Goal: Transaction & Acquisition: Purchase product/service

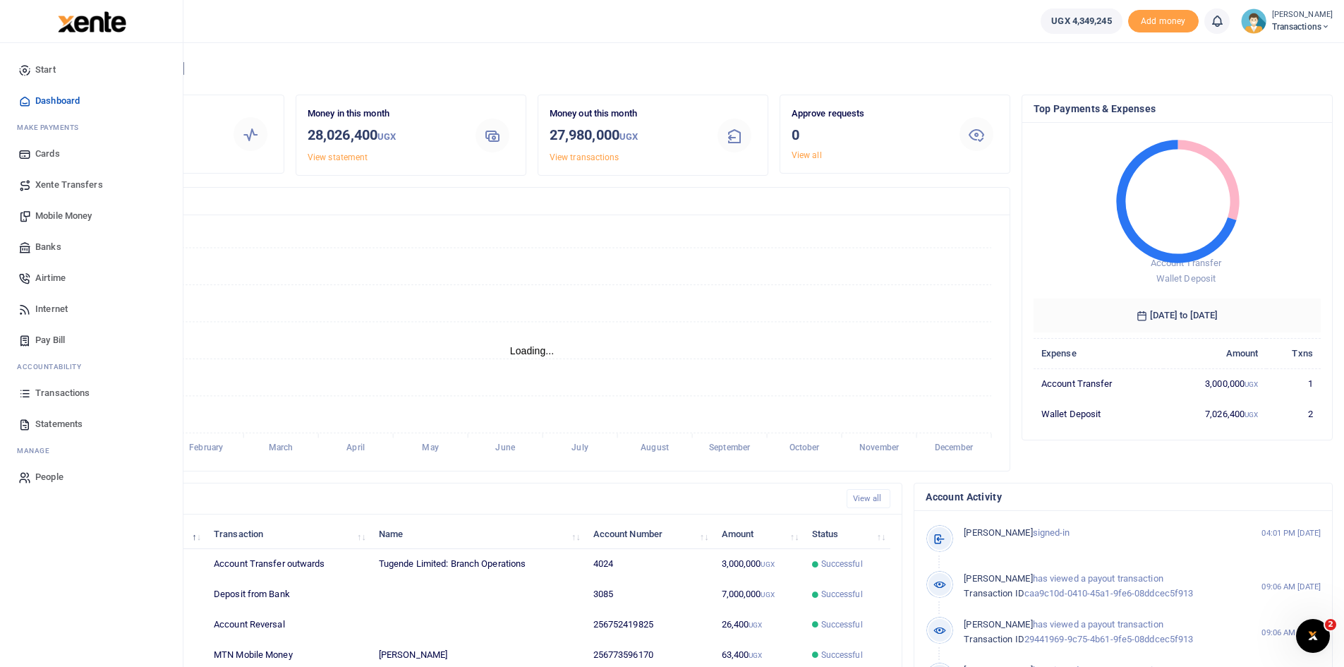
click at [59, 217] on span "Mobile Money" at bounding box center [63, 216] width 56 height 14
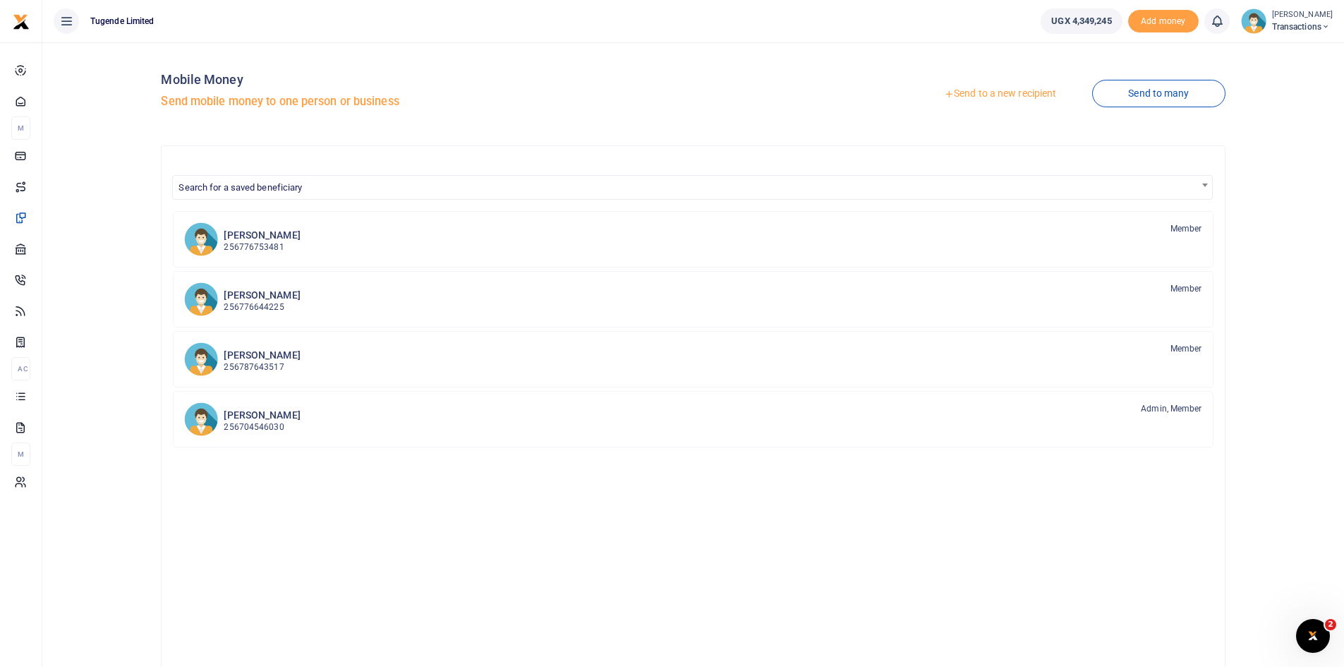
click at [992, 94] on link "Send to a new recipient" at bounding box center [1000, 93] width 184 height 25
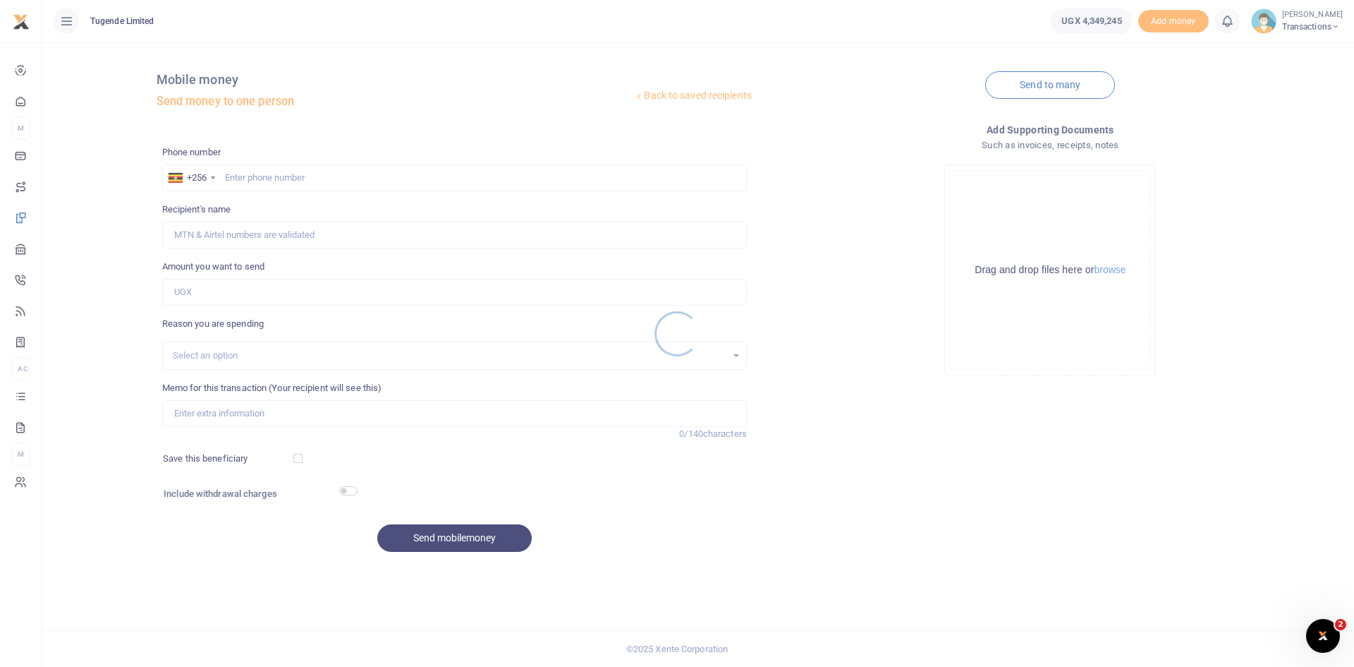
click at [310, 176] on div at bounding box center [677, 333] width 1354 height 667
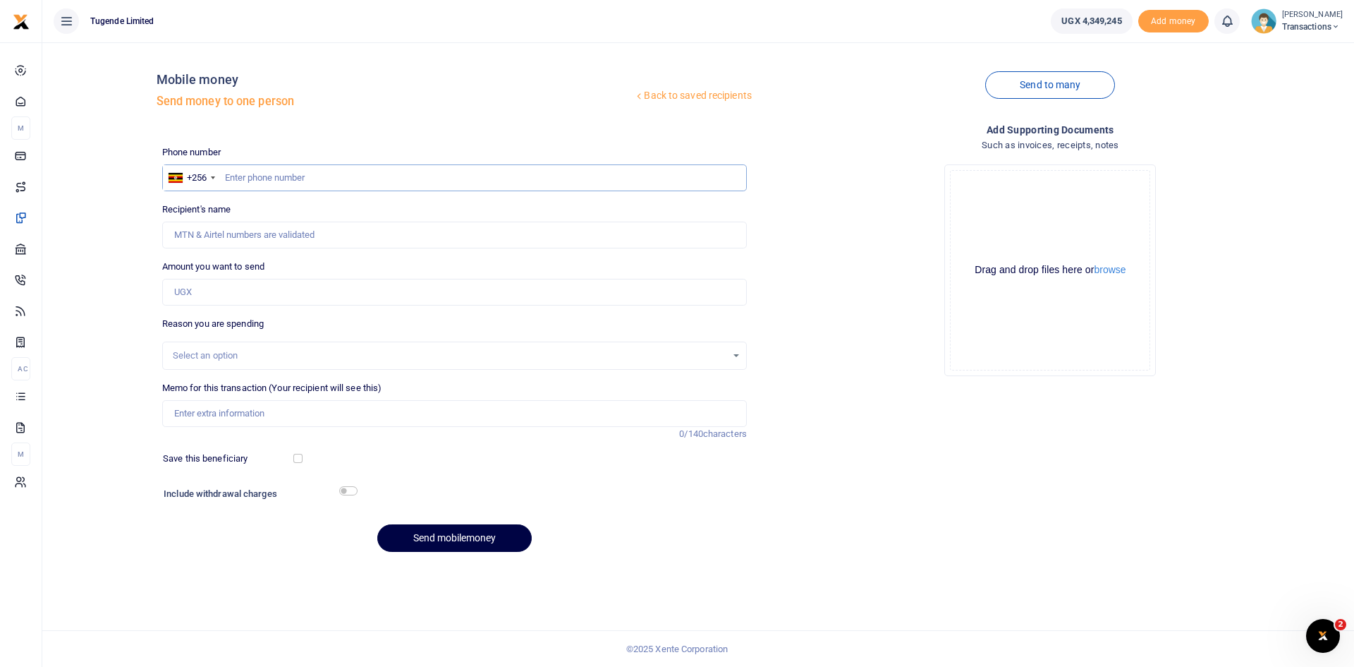
click at [310, 176] on input "text" at bounding box center [454, 177] width 585 height 27
paste input "778887834"
type input "778887834"
type input "Hasani Nsubuga"
type input "778887834"
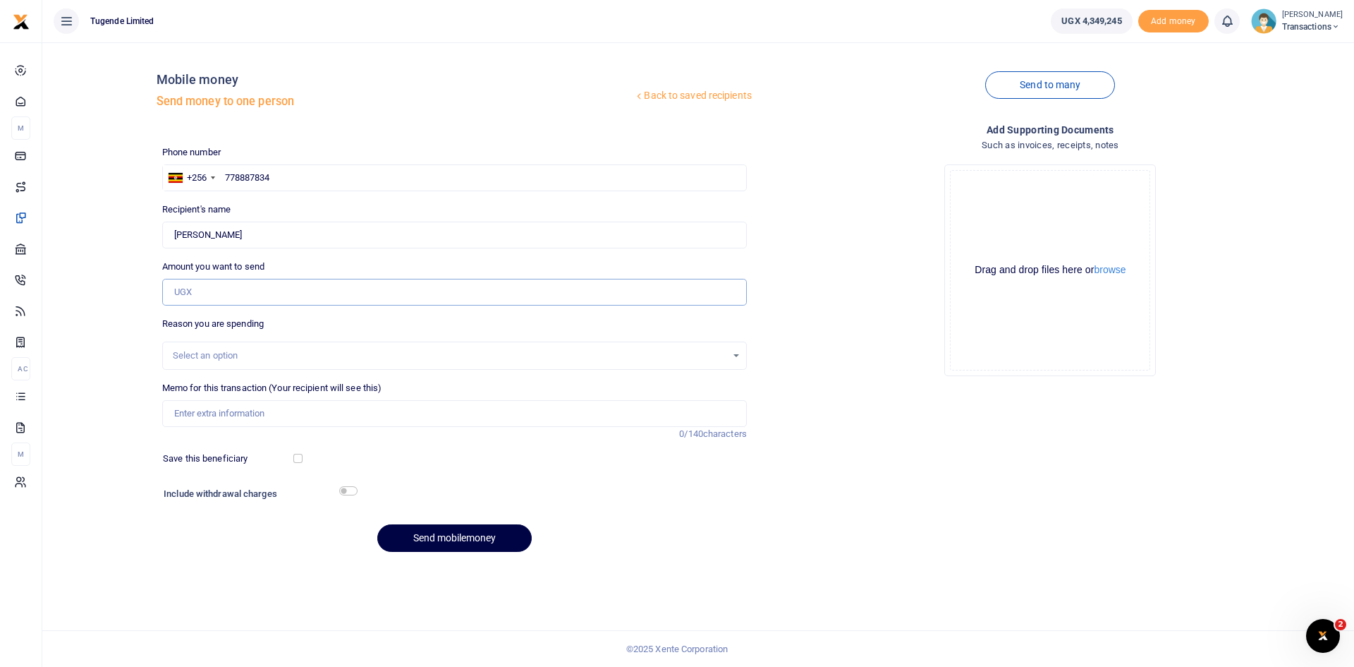
click at [370, 301] on input "Amount you want to send" at bounding box center [454, 292] width 585 height 27
paste input "52,000"
type input "52,000"
click at [461, 423] on input "Memo for this transaction (Your recipient will see this)" at bounding box center [454, 413] width 585 height 27
paste input "UGA229G"
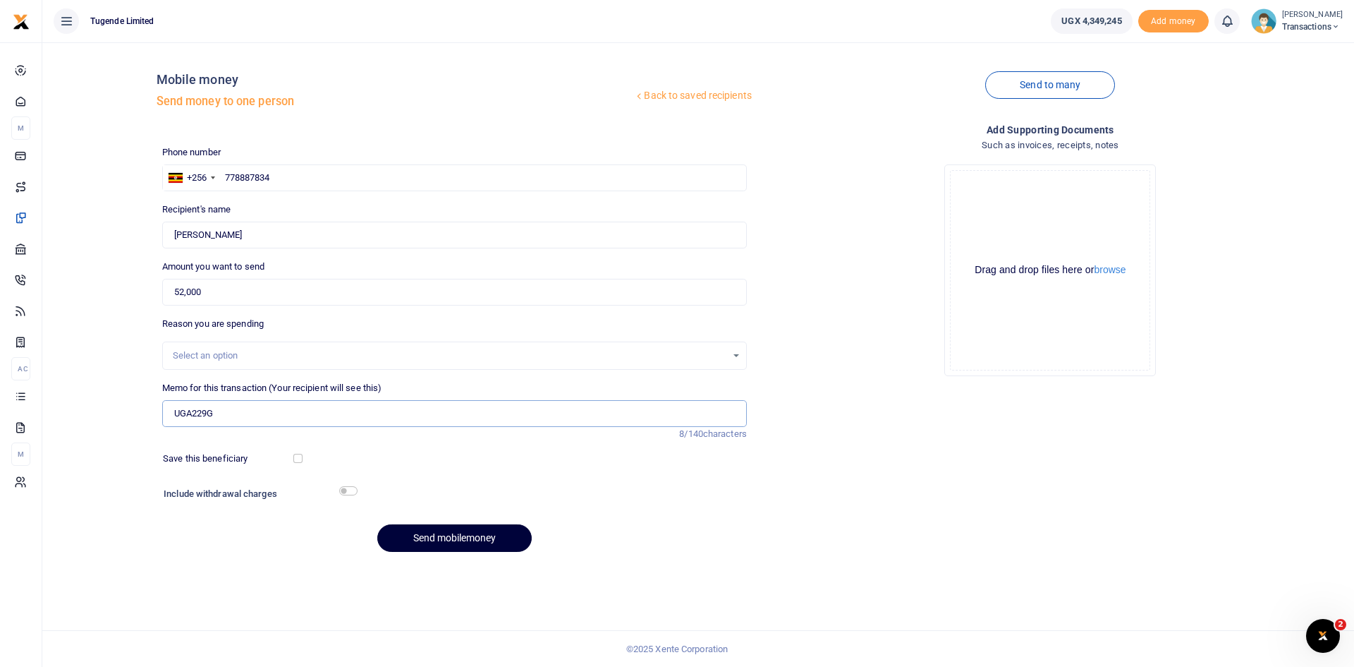
type input "UGA229G"
click at [473, 535] on button "Send mobilemoney" at bounding box center [454, 538] width 154 height 28
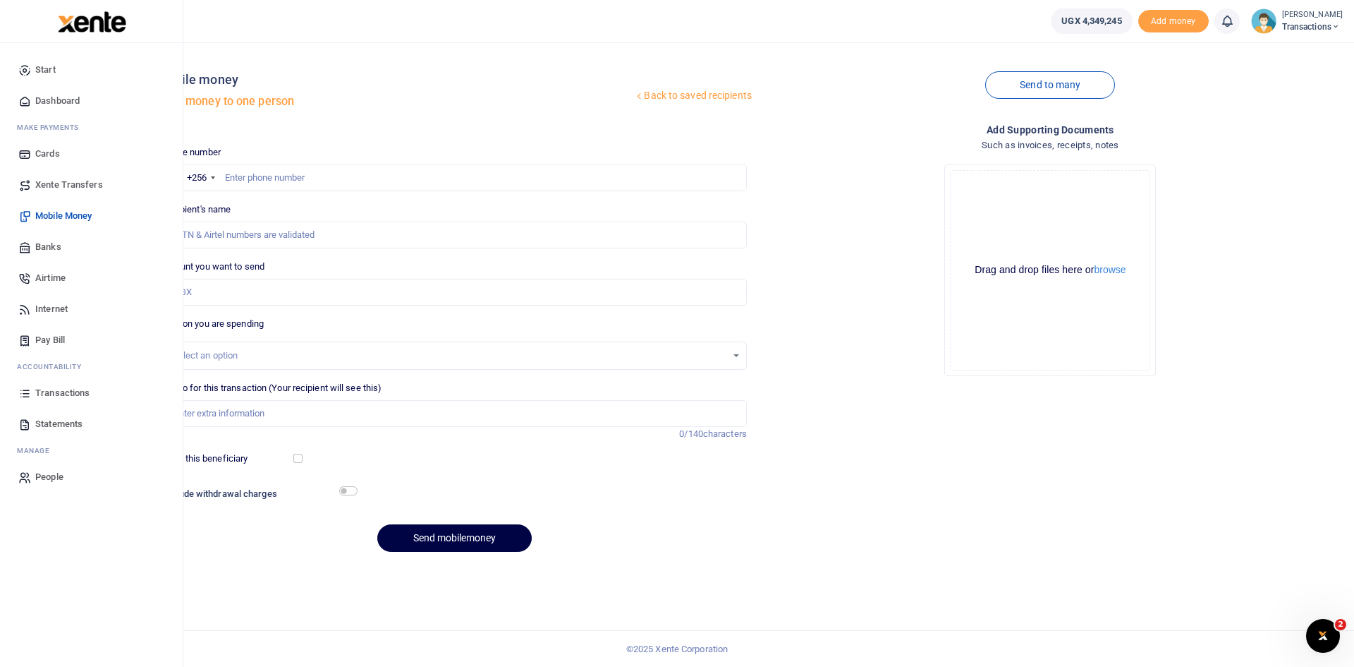
click at [62, 391] on span "Transactions" at bounding box center [62, 393] width 54 height 14
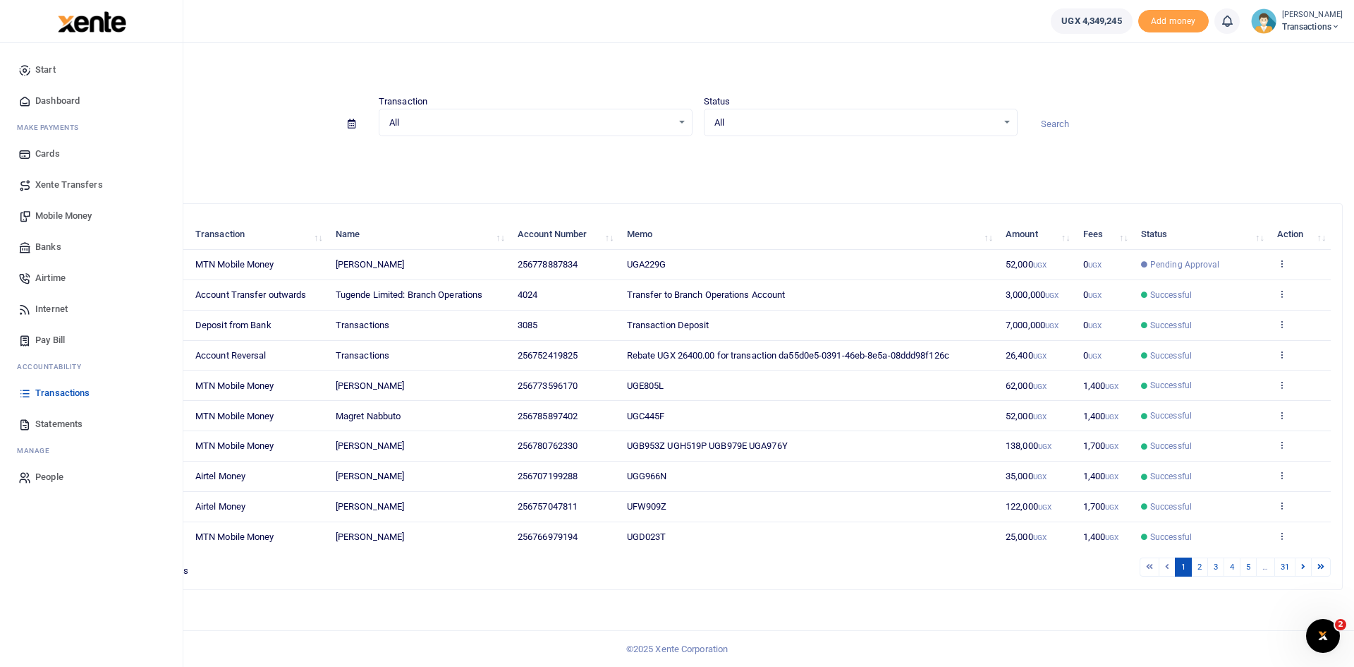
click at [51, 208] on link "Mobile Money" at bounding box center [91, 215] width 160 height 31
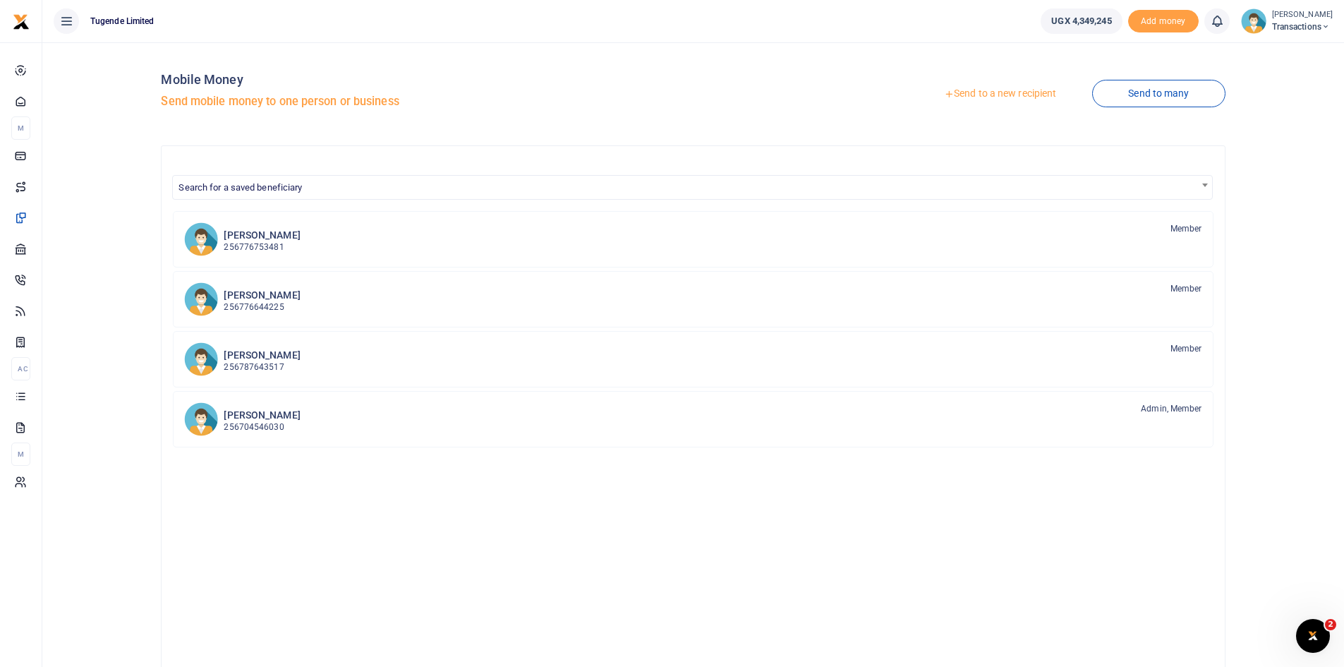
click at [980, 89] on link "Send to a new recipient" at bounding box center [1000, 93] width 184 height 25
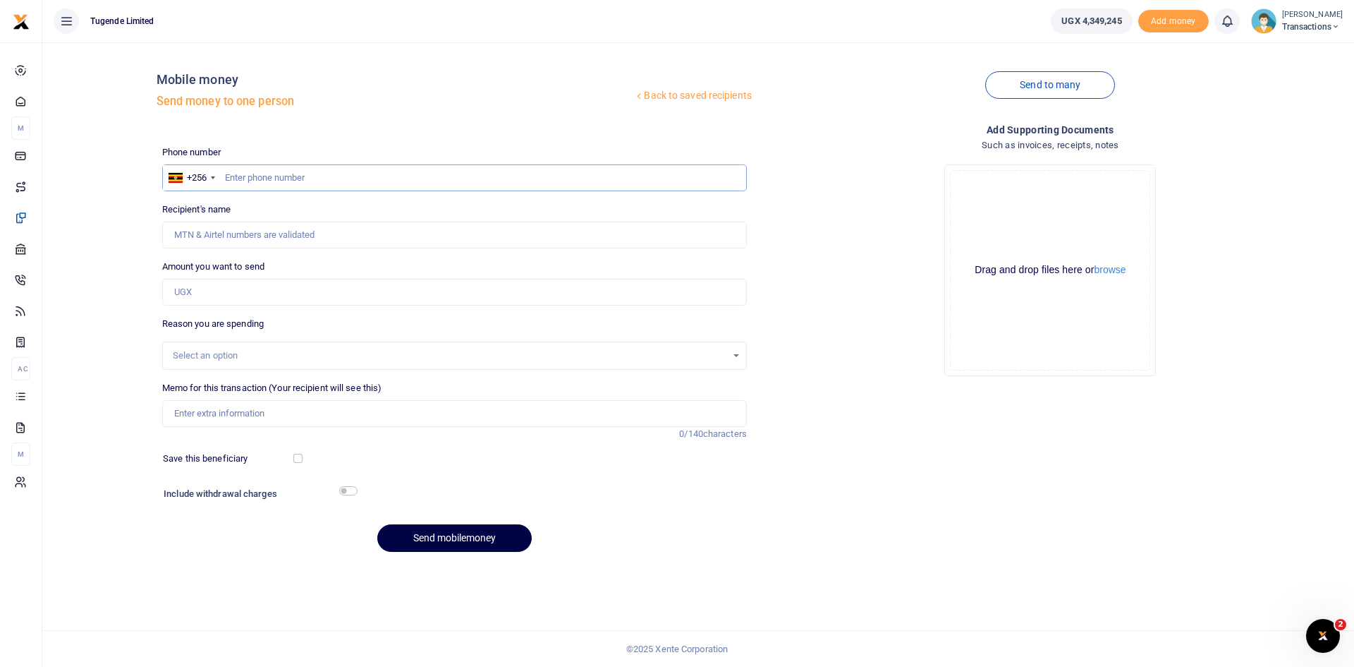
click at [389, 178] on input "text" at bounding box center [454, 177] width 585 height 27
paste input "771469621"
type input "771469621"
type input "Rabison Mbaju"
type input "771469621"
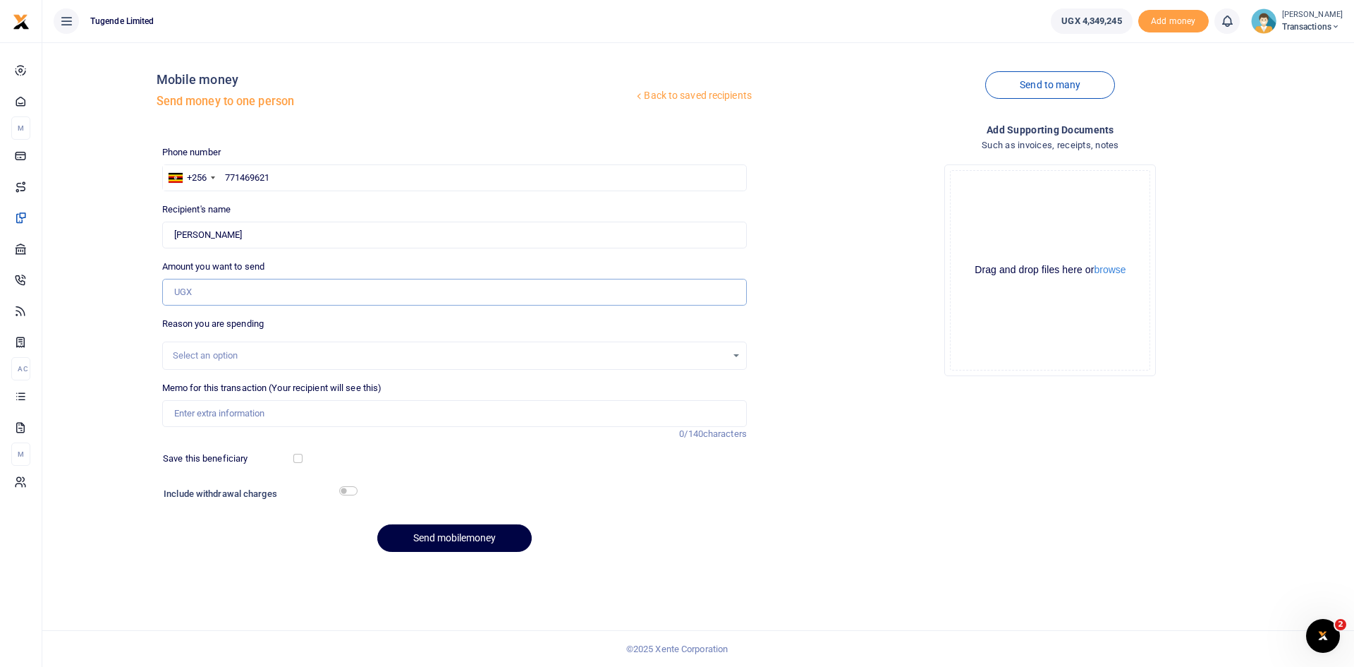
click at [232, 289] on input "Amount you want to send" at bounding box center [454, 292] width 585 height 27
paste input "155000"
type input "155,000"
click at [285, 405] on input "Memo for this transaction (Your recipient will see this)" at bounding box center [454, 413] width 585 height 27
click at [372, 408] on input "Memo for this transaction (Your recipient will see this)" at bounding box center [454, 413] width 585 height 27
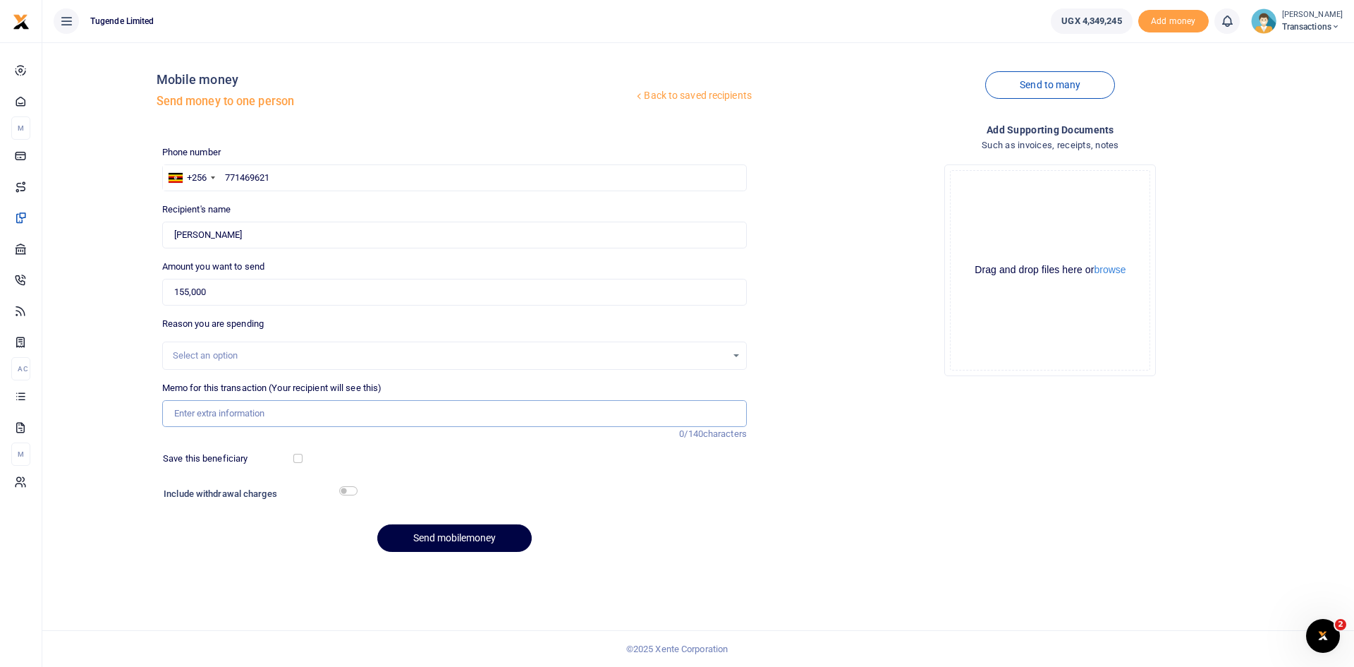
paste input "UMA867CU"
type input "UMA867CU"
click at [466, 532] on button "Send mobilemoney" at bounding box center [454, 538] width 154 height 28
click at [321, 180] on input "text" at bounding box center [454, 177] width 585 height 27
paste input "773 596170"
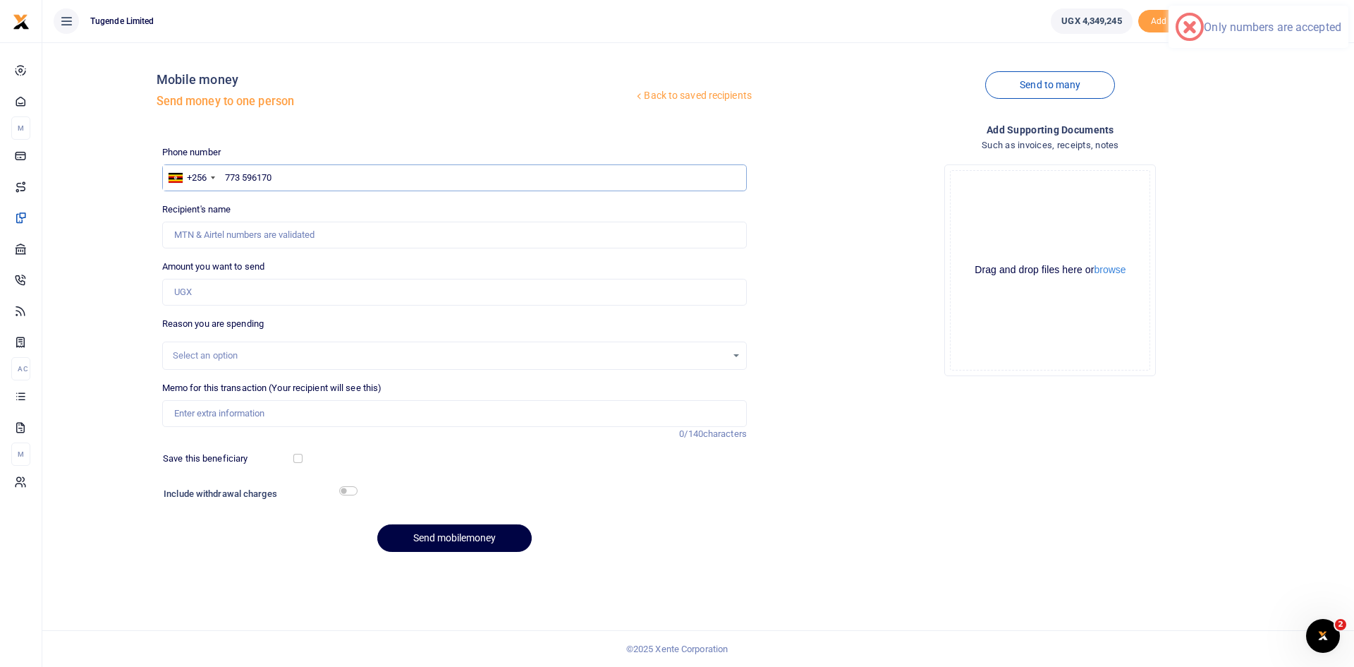
click at [241, 176] on input "773 596170" at bounding box center [454, 177] width 585 height 27
type input "773596170"
type input "Brian Muhindo"
click at [281, 297] on input "Amount you want to send" at bounding box center [454, 292] width 585 height 27
click at [360, 297] on input "Amount you want to send" at bounding box center [454, 292] width 585 height 27
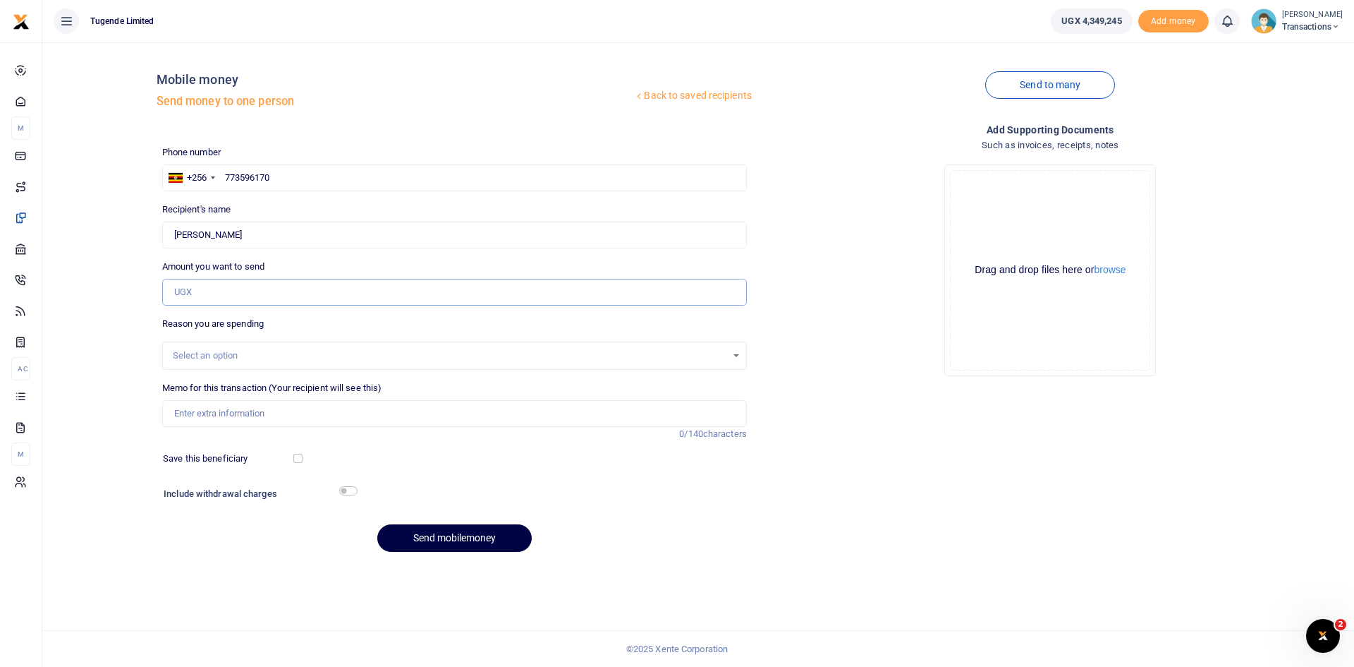
paste input "75,000"
type input "75,000"
click at [421, 406] on input "Memo for this transaction (Your recipient will see this)" at bounding box center [454, 413] width 585 height 27
paste input "UGA362L"
type input "UGA362L"
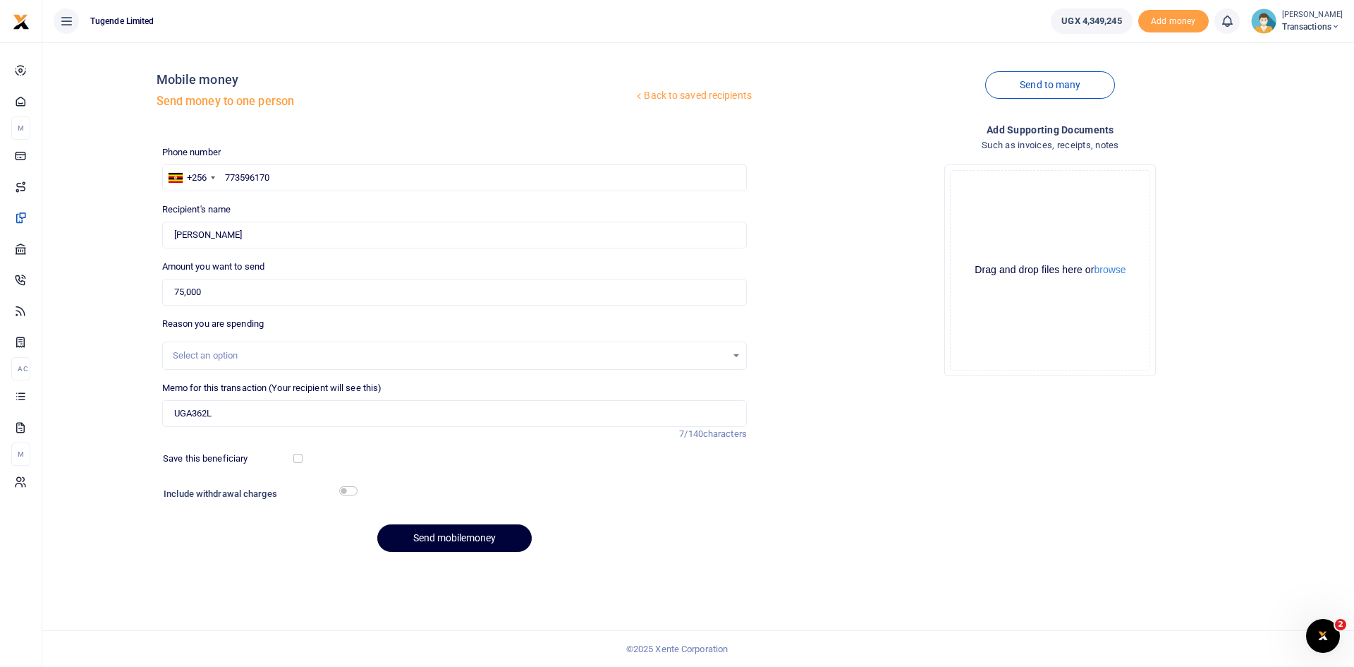
click at [487, 533] on button "Send mobilemoney" at bounding box center [454, 538] width 154 height 28
click at [415, 180] on input "text" at bounding box center [454, 177] width 585 height 27
paste input "791103218"
type input "791103218"
type input "[PERSON_NAME]"
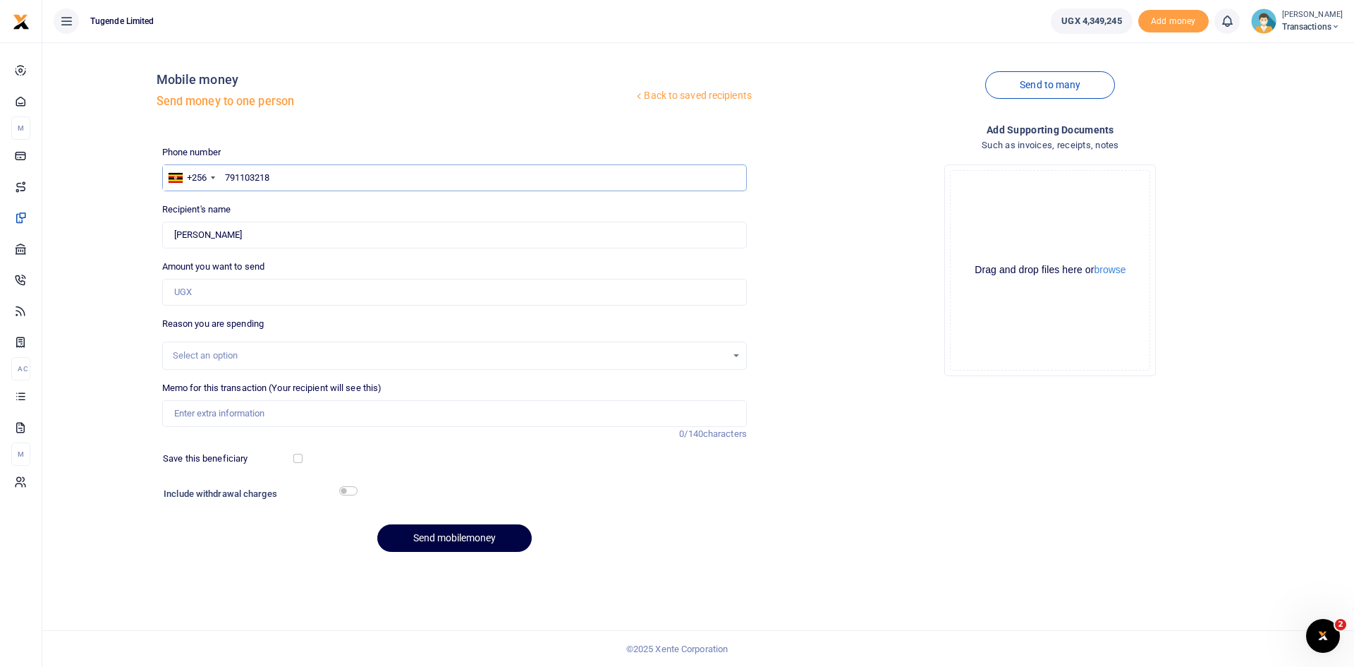
type input "791103218"
click at [333, 292] on input "Amount you want to send" at bounding box center [454, 292] width 585 height 27
paste input "62,000"
type input "62,000"
click at [406, 408] on input "Memo for this transaction (Your recipient will see this)" at bounding box center [454, 413] width 585 height 27
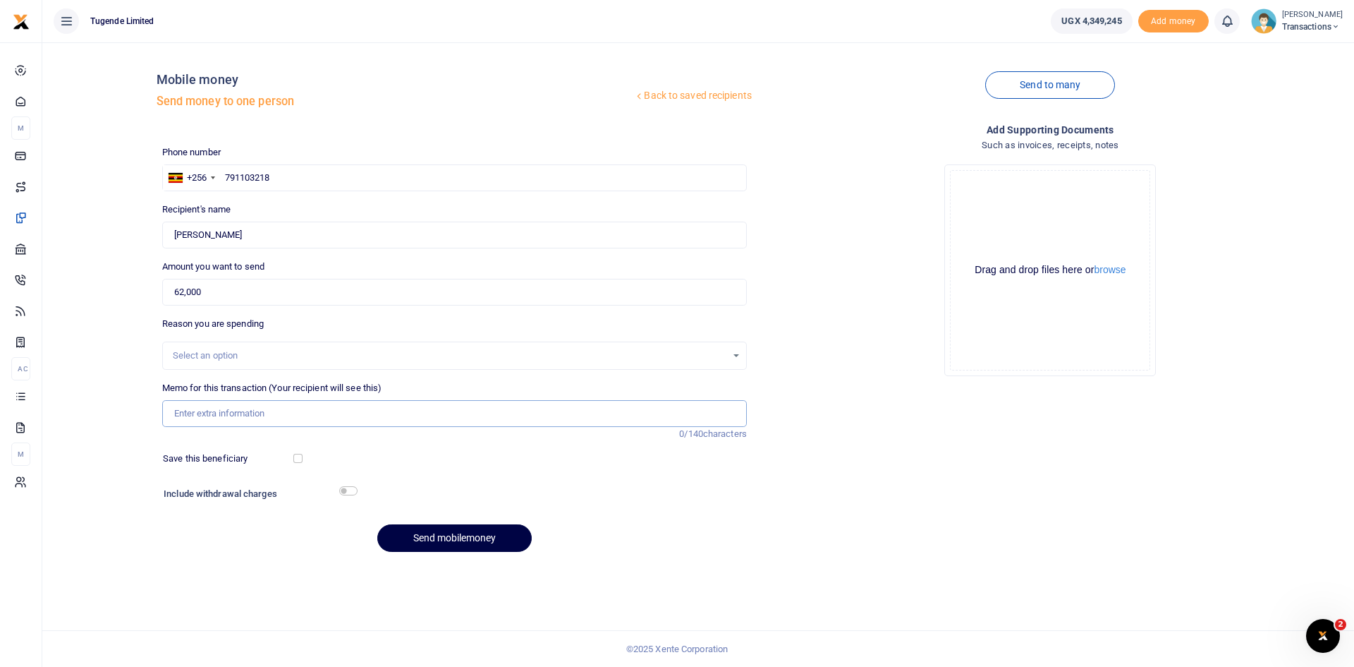
paste input "UGF583W"
type input "UGF583W"
click at [487, 540] on button "Send mobilemoney" at bounding box center [454, 538] width 154 height 28
click at [544, 504] on div at bounding box center [529, 495] width 347 height 23
click at [320, 176] on input "text" at bounding box center [454, 177] width 585 height 27
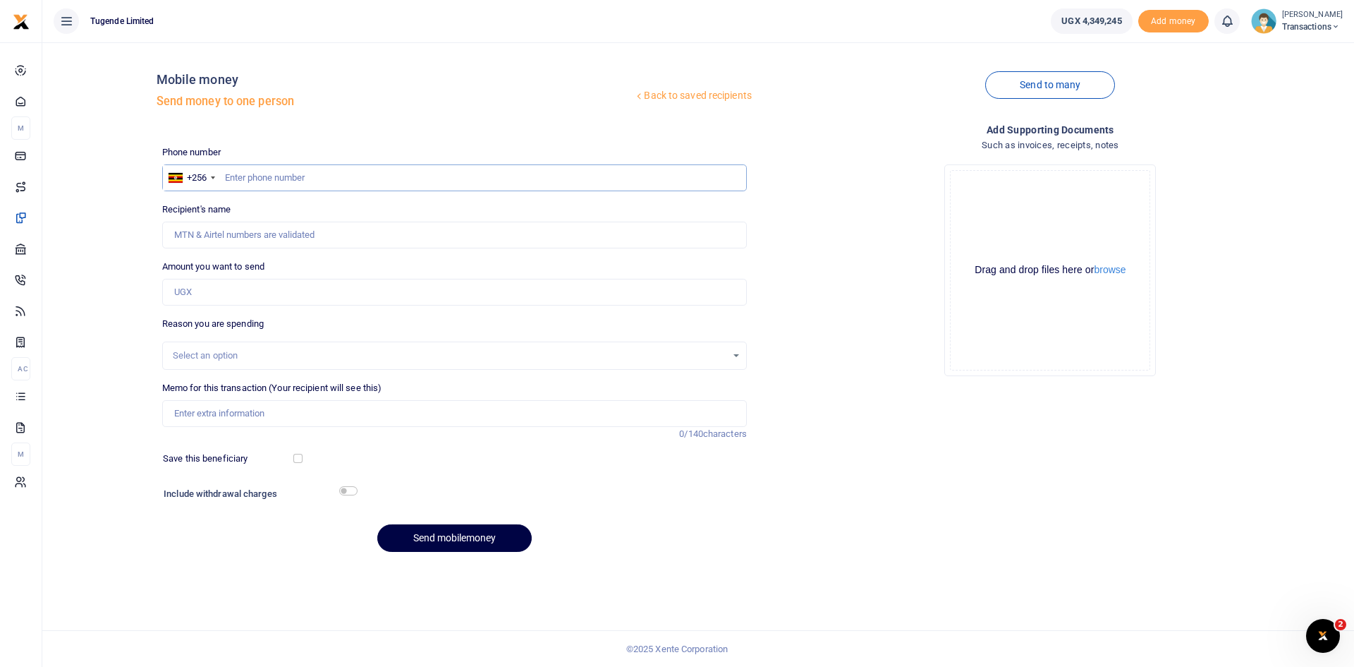
paste input "784227780"
type input "784227780"
type input "[PERSON_NAME]"
type input "784227780"
click at [320, 288] on input "Amount you want to send" at bounding box center [454, 292] width 585 height 27
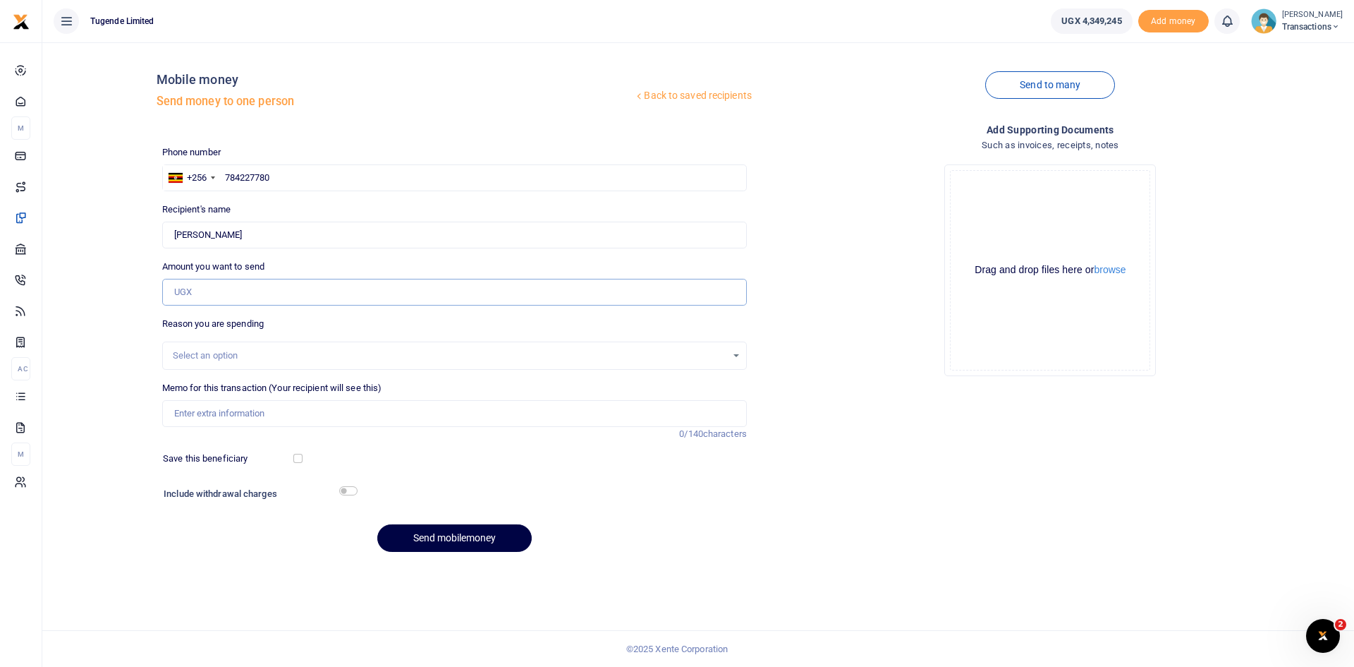
paste input "105,000"
type input "105,000"
click at [302, 413] on input "Memo for this transaction (Your recipient will see this)" at bounding box center [454, 413] width 585 height 27
paste input "UGF778T"
type input "UGF778T"
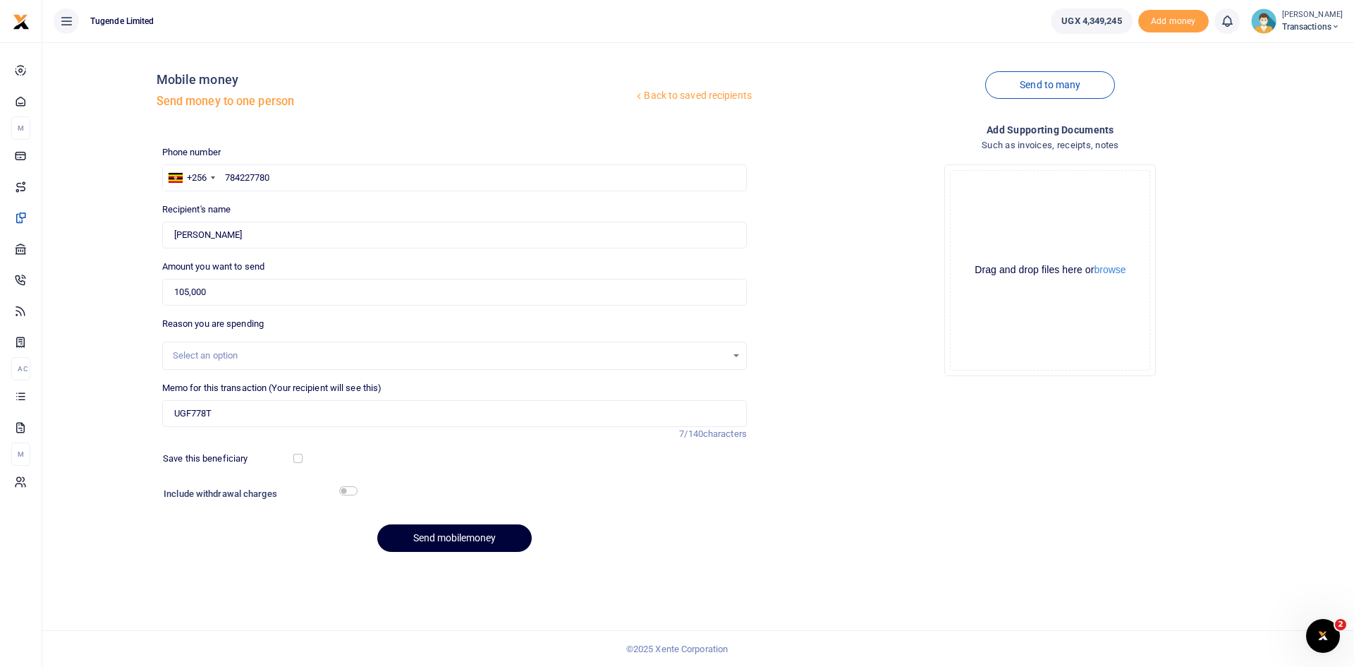
click at [451, 536] on button "Send mobilemoney" at bounding box center [454, 538] width 154 height 28
click at [451, 181] on input "text" at bounding box center [454, 177] width 585 height 27
paste input "757047811"
type input "757047811"
type input "[PERSON_NAME]"
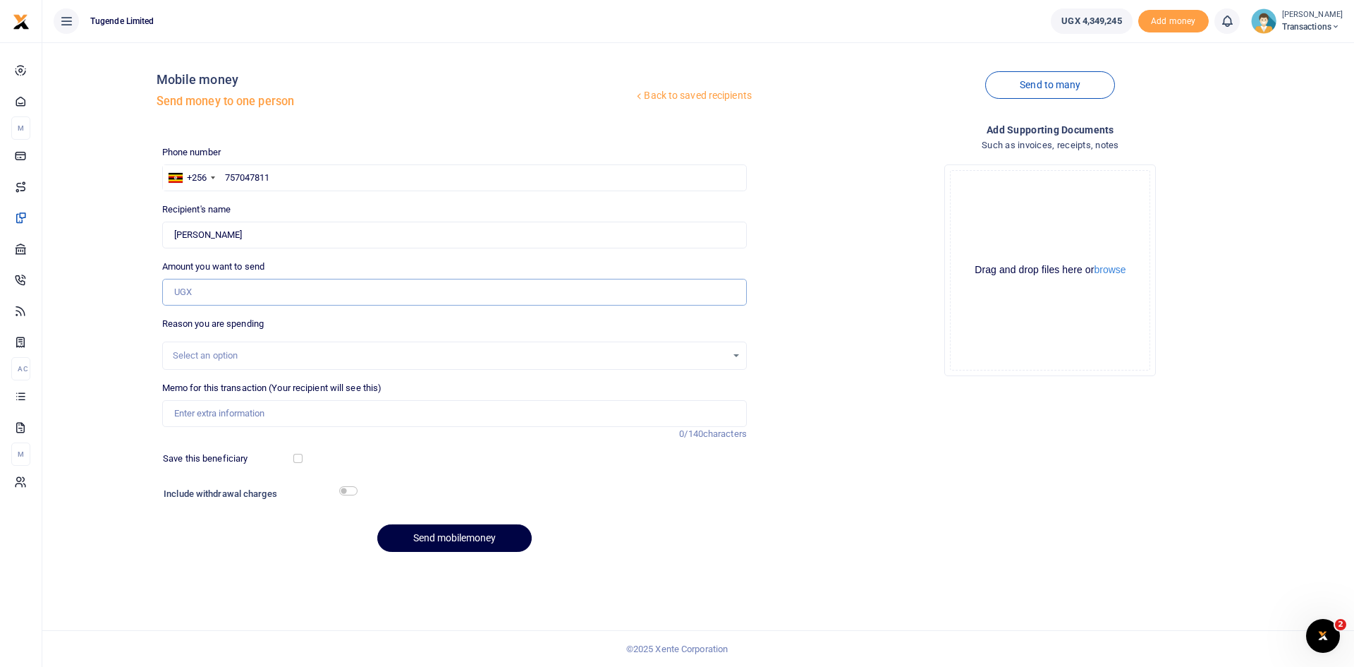
click at [335, 301] on input "Amount you want to send" at bounding box center [454, 292] width 585 height 27
paste input "203,000"
type input "203,000"
click at [285, 412] on input "Memo for this transaction (Your recipient will see this)" at bounding box center [454, 413] width 585 height 27
paste input "Camping Funds For Kigezi Portfolio"
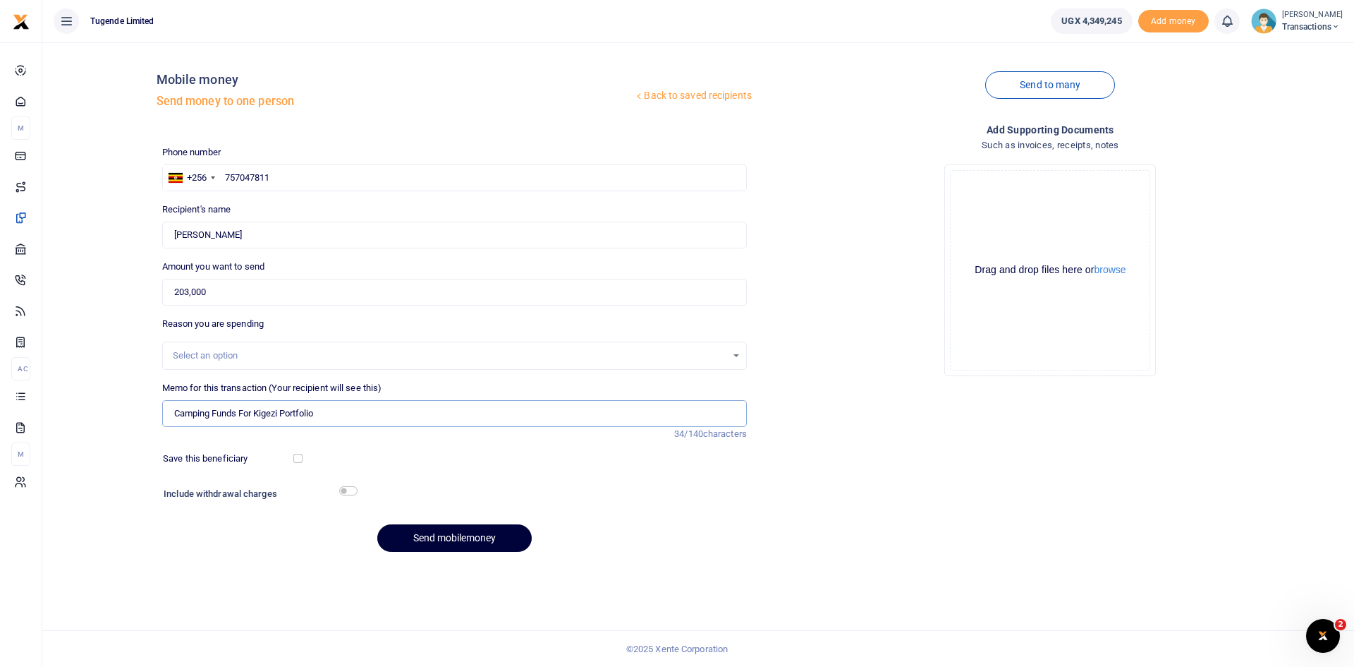
type input "Camping Funds For Kigezi Portfolio"
click at [458, 526] on button "Send mobilemoney" at bounding box center [454, 538] width 154 height 28
click at [387, 171] on input "text" at bounding box center [454, 177] width 585 height 27
paste input "755822174"
type input "755822174"
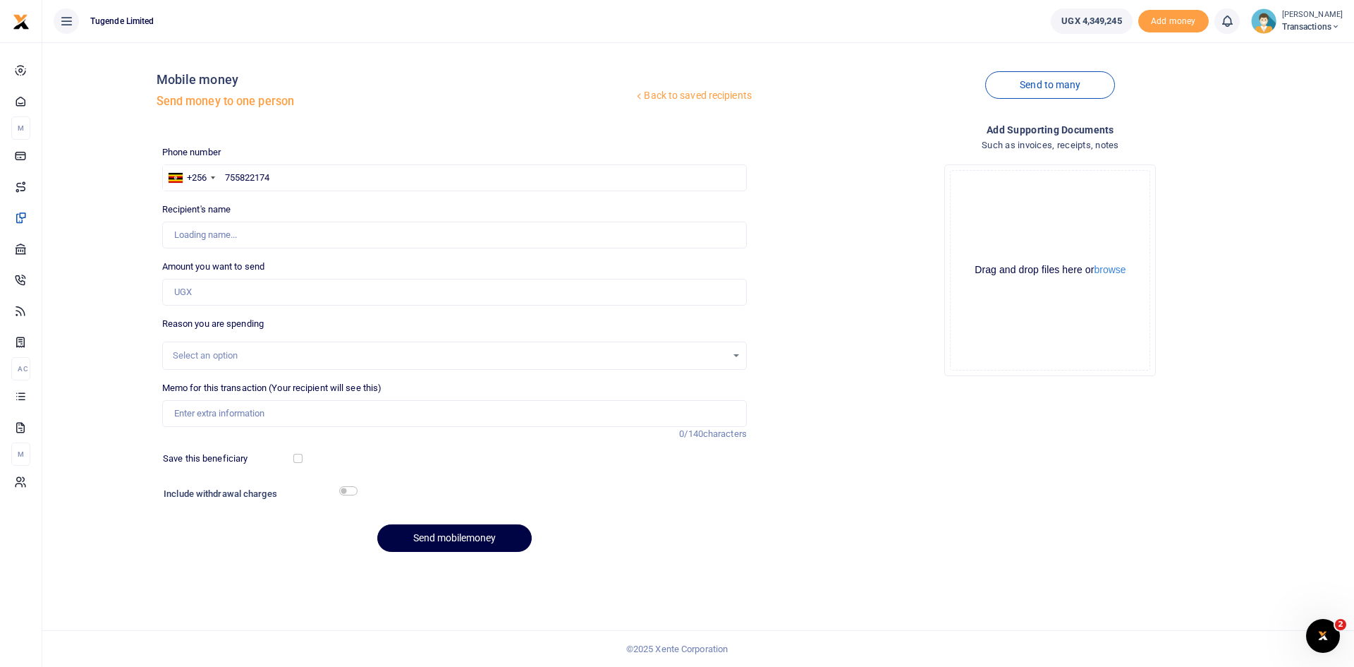
type input "Ibrahim Samanya"
click at [343, 289] on input "Amount you want to send" at bounding box center [454, 292] width 585 height 27
paste input "30000"
type input "30,000"
click at [368, 412] on input "Memo for this transaction (Your recipient will see this)" at bounding box center [454, 413] width 585 height 27
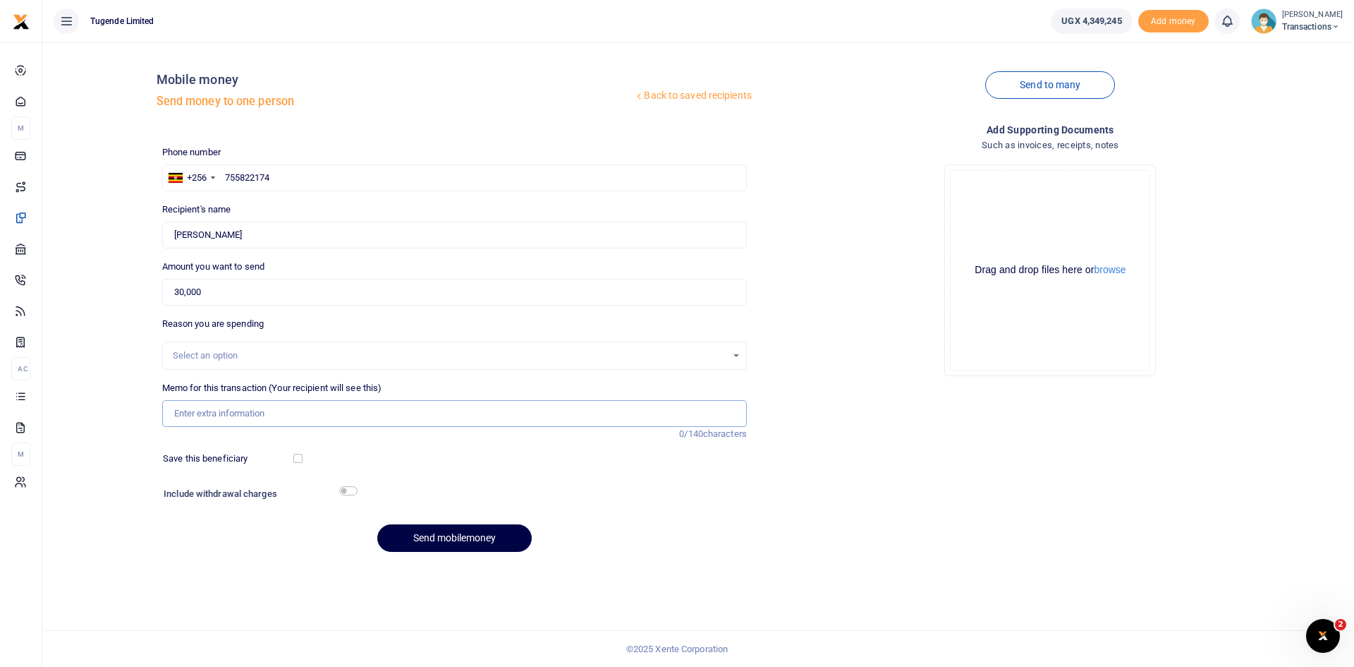
paste input "UMA812CL"
type input "UMA812CL"
click at [457, 539] on button "Send mobilemoney" at bounding box center [454, 538] width 154 height 28
click at [428, 180] on input "text" at bounding box center [454, 177] width 585 height 27
paste input "705577430"
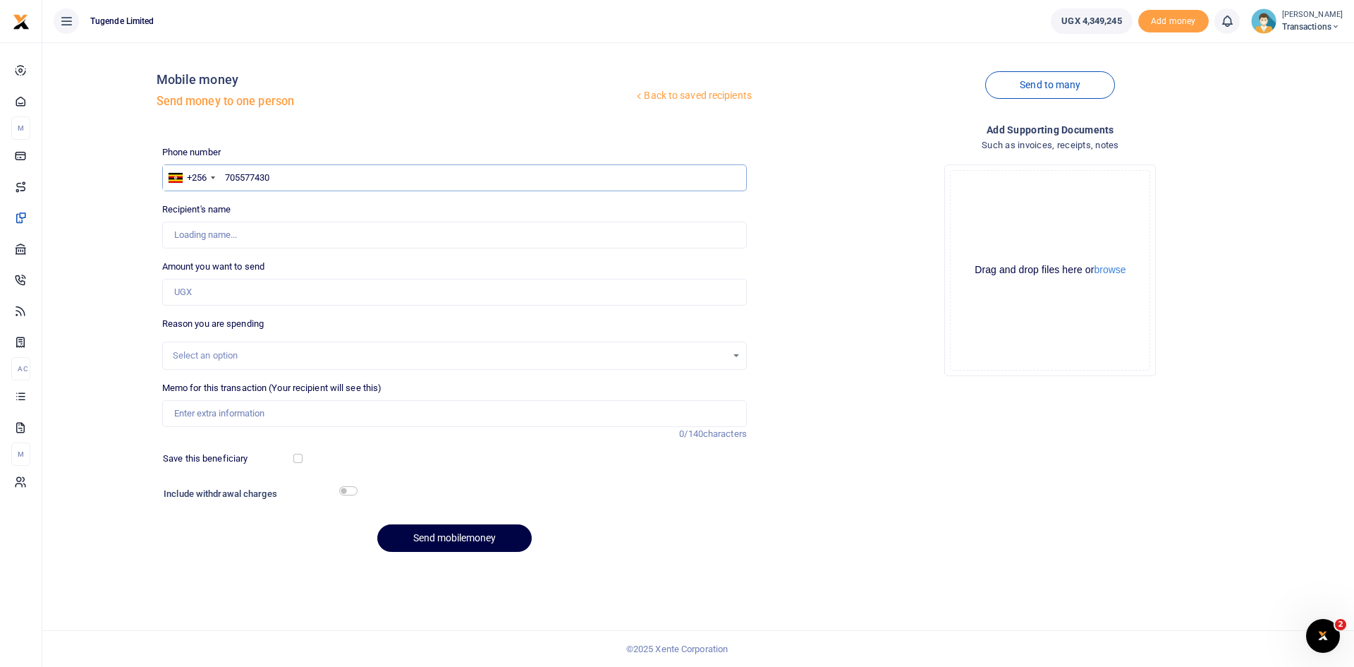
type input "705577430"
type input "Sylivia Nalwadda"
click at [314, 296] on input "Amount you want to send" at bounding box center [454, 292] width 585 height 27
paste input "30,000"
type input "30,000"
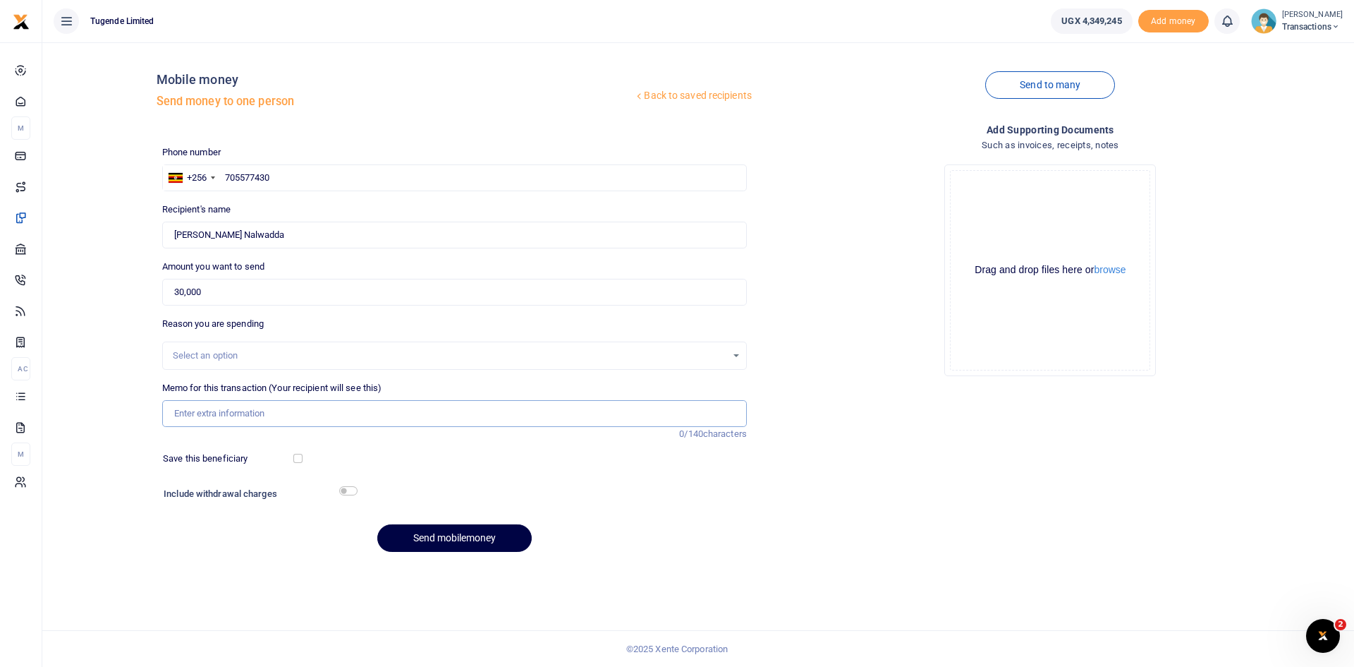
click at [332, 418] on input "Memo for this transaction (Your recipient will see this)" at bounding box center [454, 413] width 585 height 27
paste input "UMA776BJ"
type input "UMA776BJ"
click at [466, 530] on button "Send mobilemoney" at bounding box center [454, 538] width 154 height 28
click at [268, 181] on input "text" at bounding box center [454, 177] width 585 height 27
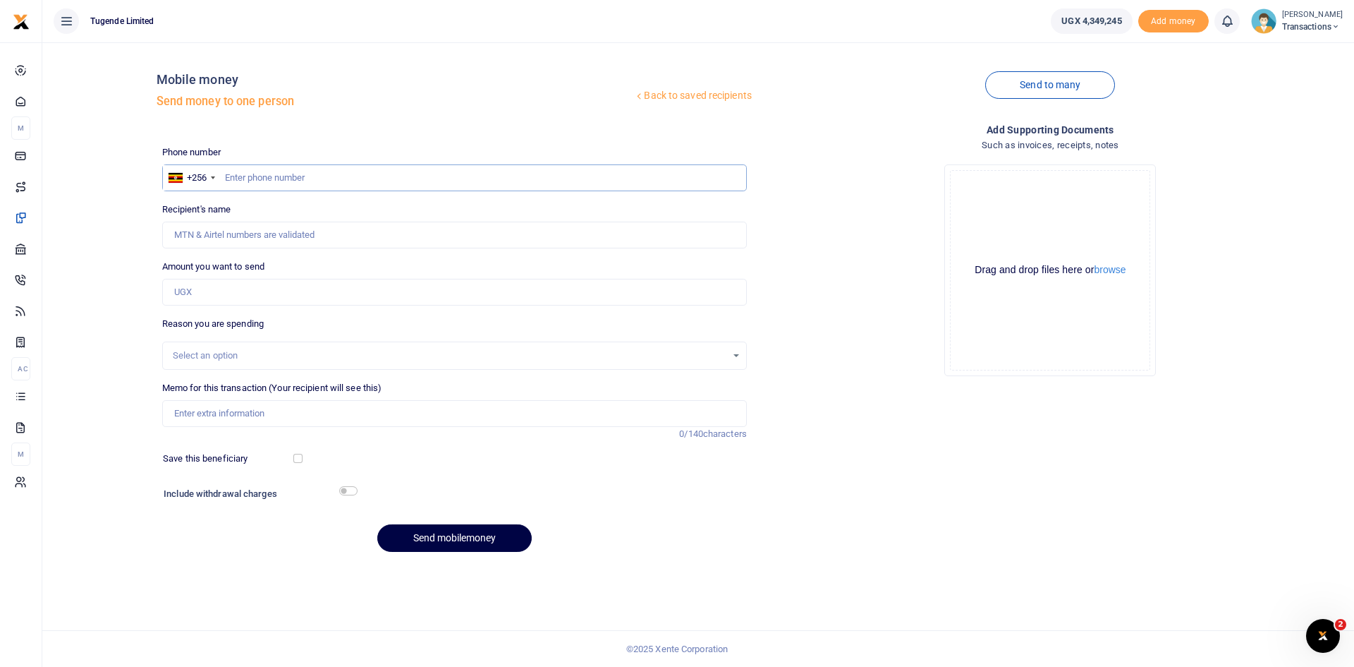
paste input "776989898"
type input "776989898"
type input "[PERSON_NAME]"
type input "776989898"
click at [324, 296] on input "Amount you want to send" at bounding box center [454, 292] width 585 height 27
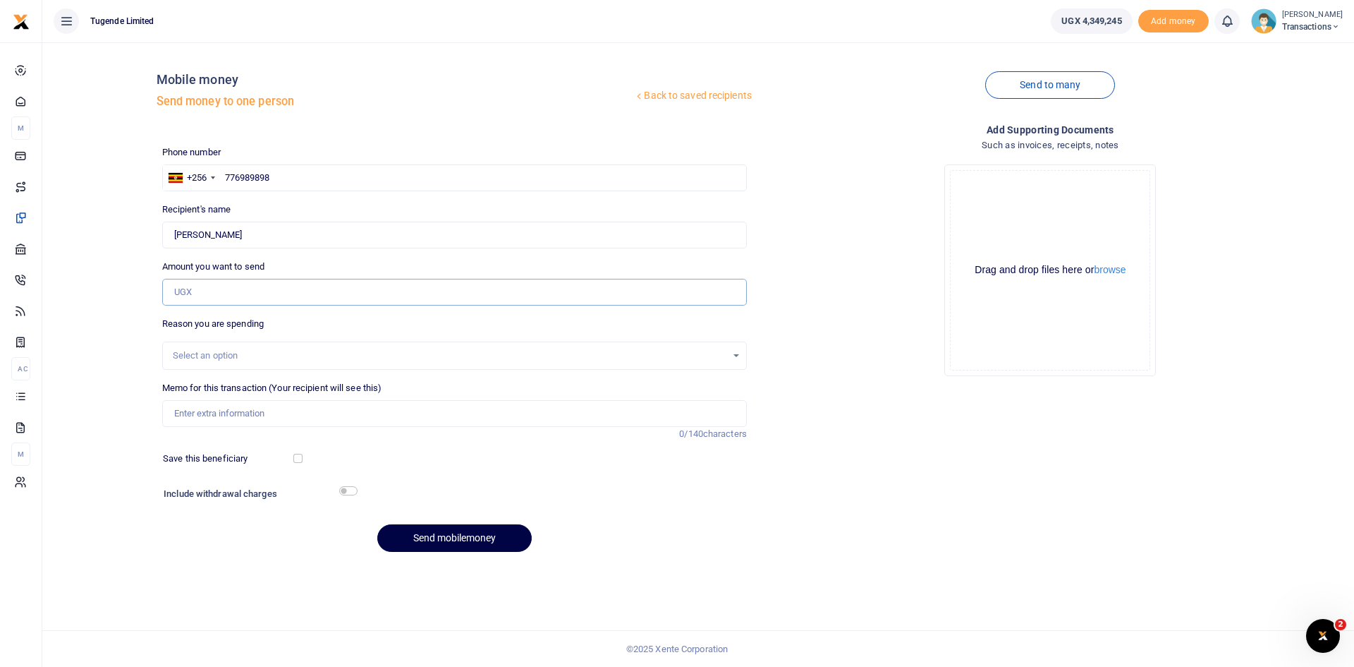
paste input "200,000"
type input "200,000"
click at [393, 408] on input "Memo for this transaction (Your recipient will see this)" at bounding box center [454, 413] width 585 height 27
paste input "UGB709M"
type input "UGB709M"
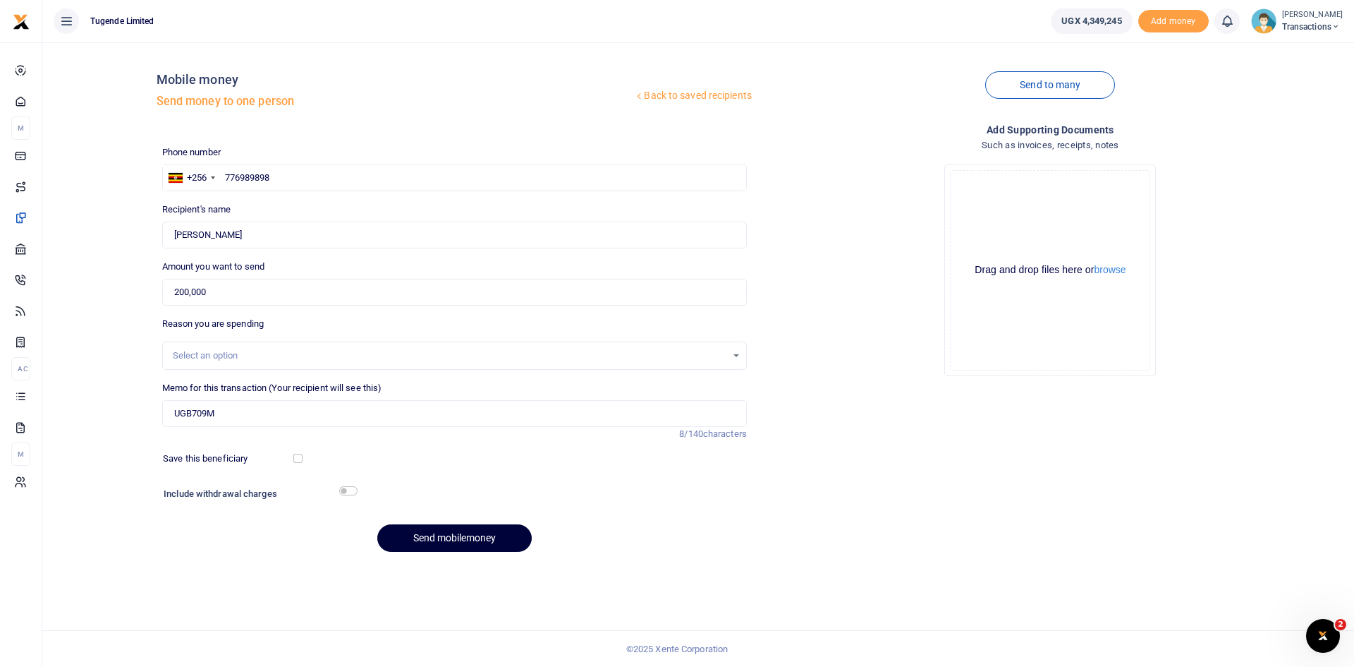
click at [487, 531] on button "Send mobilemoney" at bounding box center [454, 538] width 154 height 28
click at [344, 178] on input "text" at bounding box center [454, 177] width 585 height 27
paste input "776989898"
type input "776989898"
type input "[PERSON_NAME]"
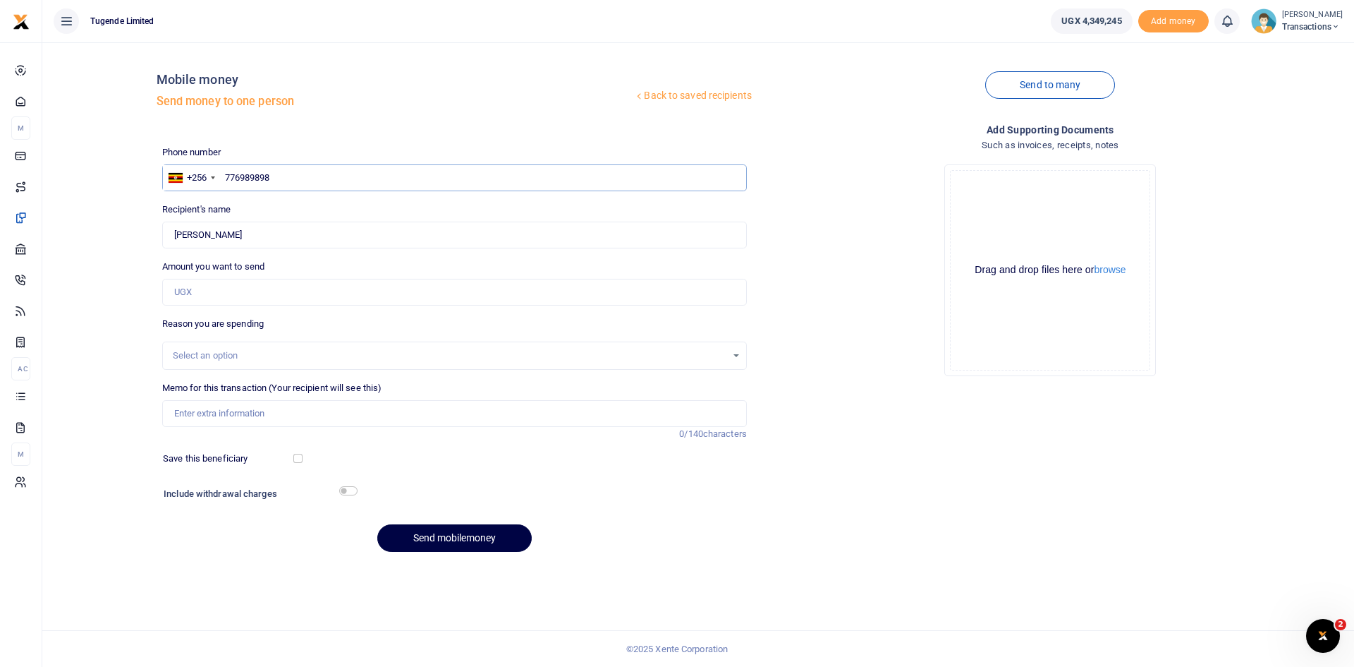
type input "776989898"
click at [363, 298] on input "Amount you want to send" at bounding box center [454, 292] width 585 height 27
paste input "200,000"
type input "200,000"
click at [299, 414] on input "Memo for this transaction (Your recipient will see this)" at bounding box center [454, 413] width 585 height 27
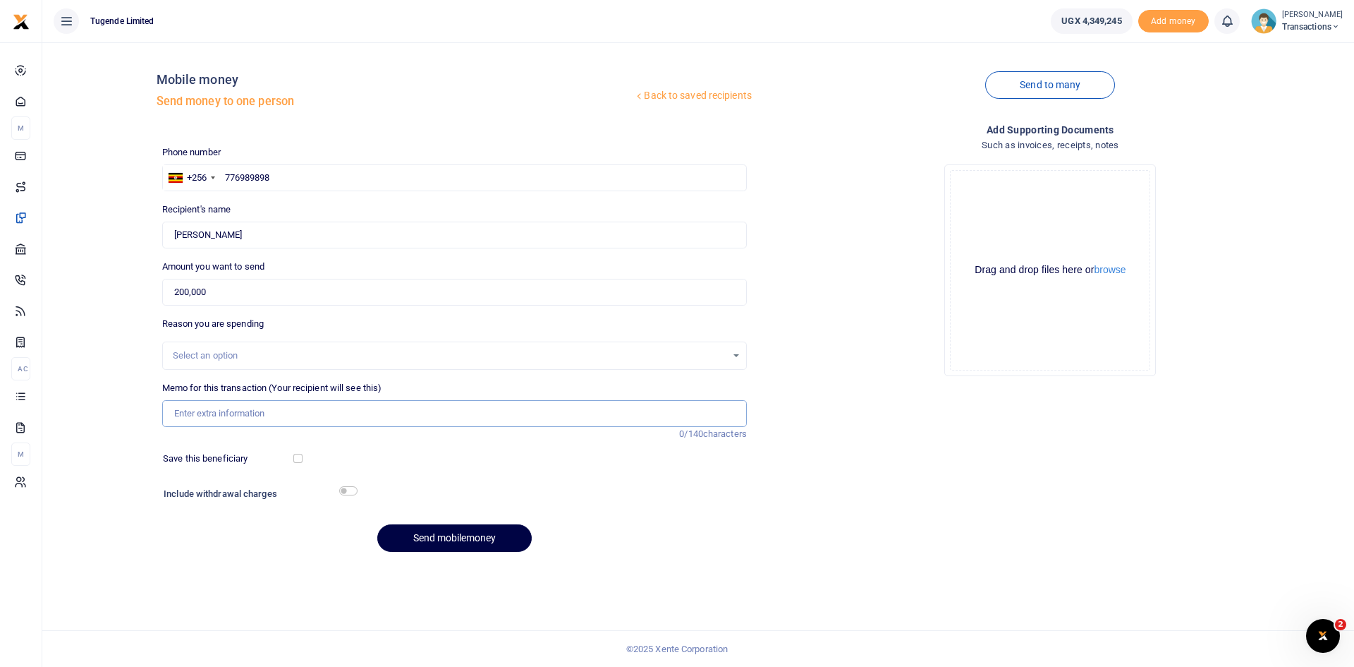
paste input "UFN919Z"
type input "UFN919Z"
click at [433, 528] on button "Send mobilemoney" at bounding box center [454, 538] width 154 height 28
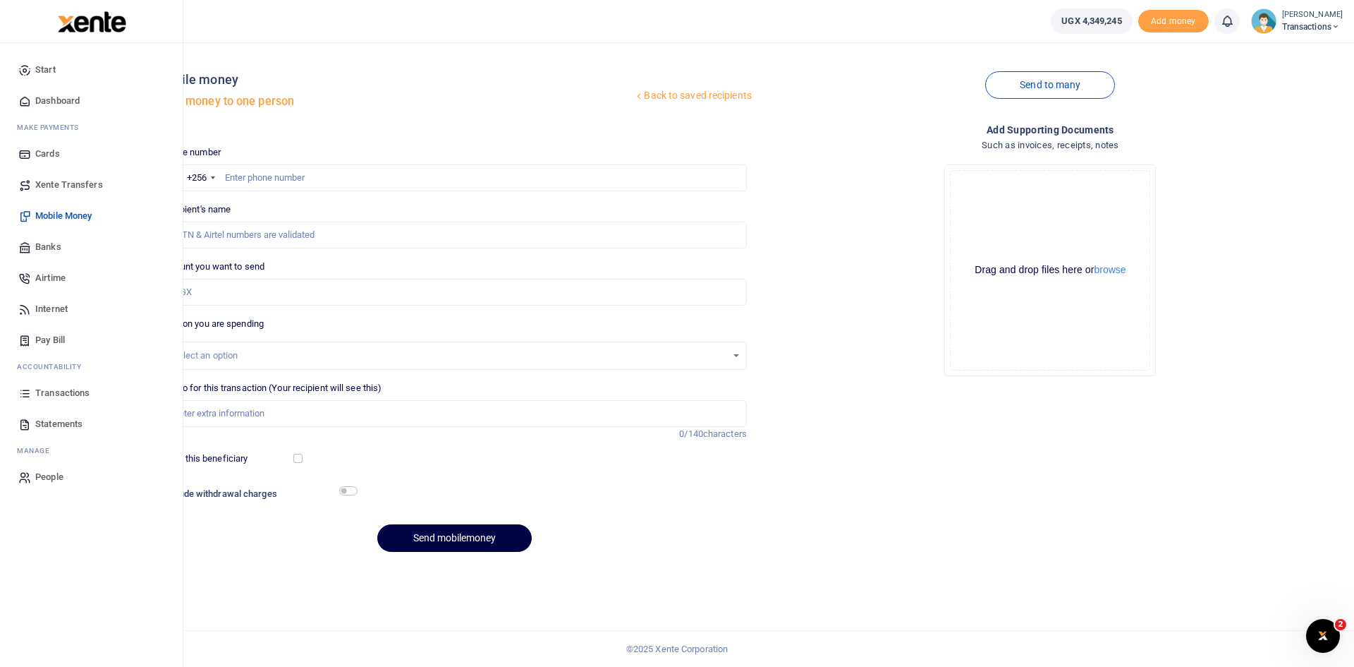
click at [54, 396] on span "Transactions" at bounding box center [62, 393] width 54 height 14
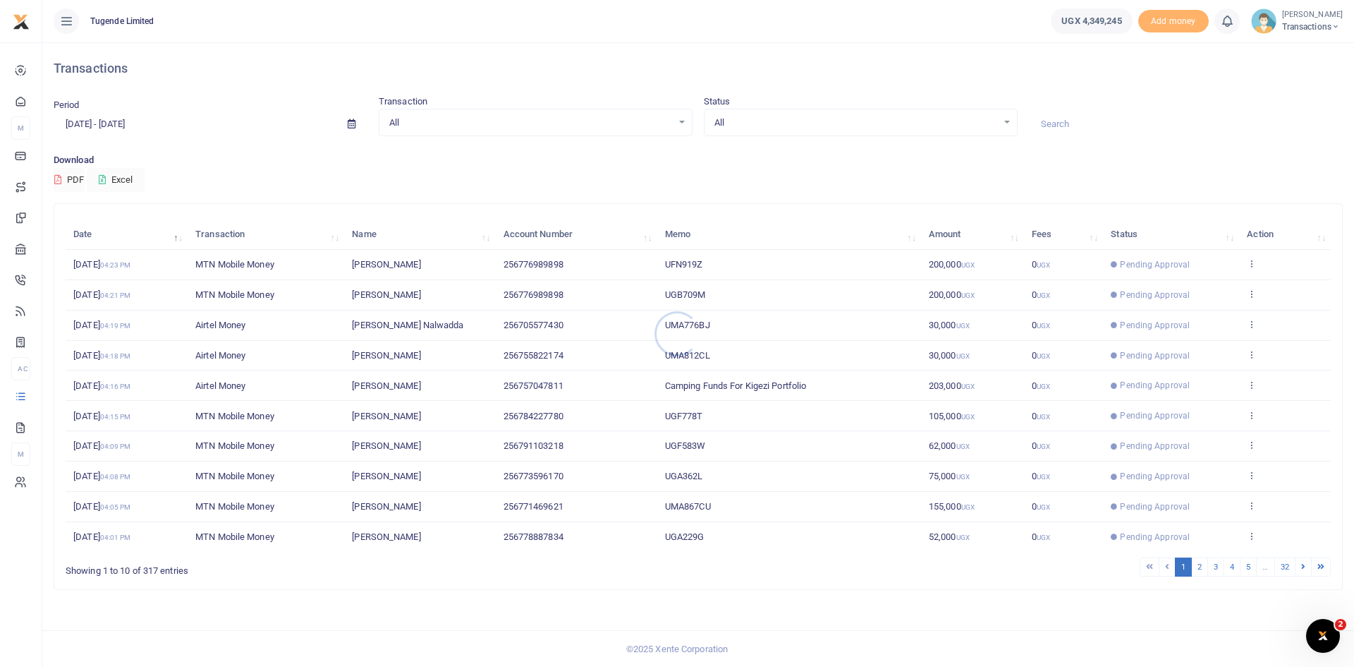
click at [1073, 121] on div at bounding box center [677, 333] width 1354 height 667
click at [1073, 121] on input at bounding box center [1186, 124] width 314 height 24
paste input "UGD274E"
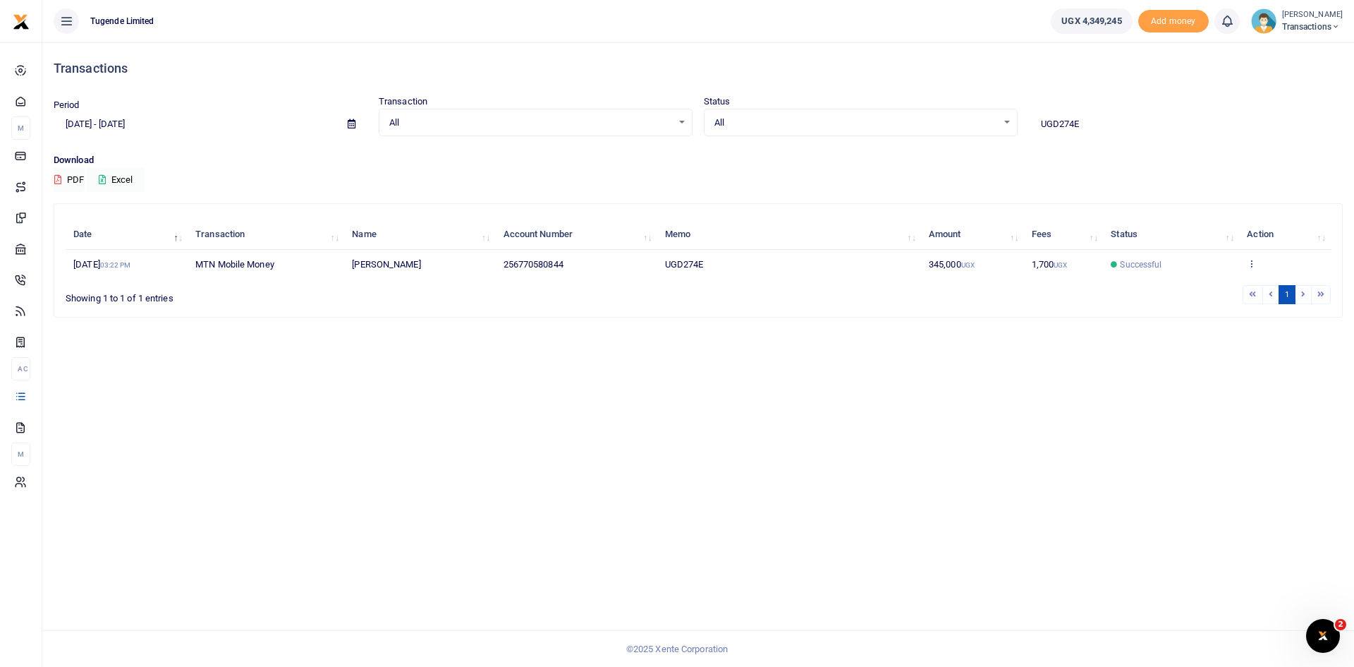
click at [1088, 128] on input "UGD274E" at bounding box center [1186, 124] width 314 height 24
paste input "Request for legal support"
type input "Request for legal support"
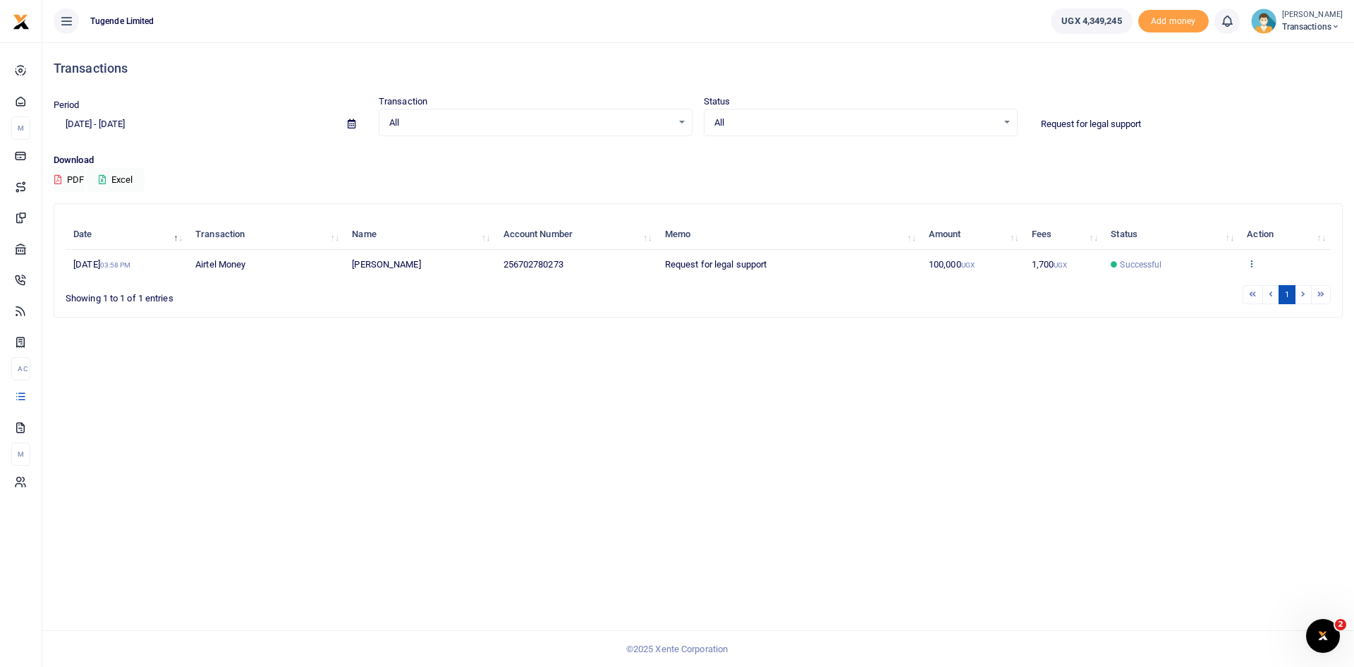
click at [1250, 264] on icon at bounding box center [1251, 263] width 9 height 10
click at [1250, 289] on link "View details" at bounding box center [1274, 287] width 111 height 20
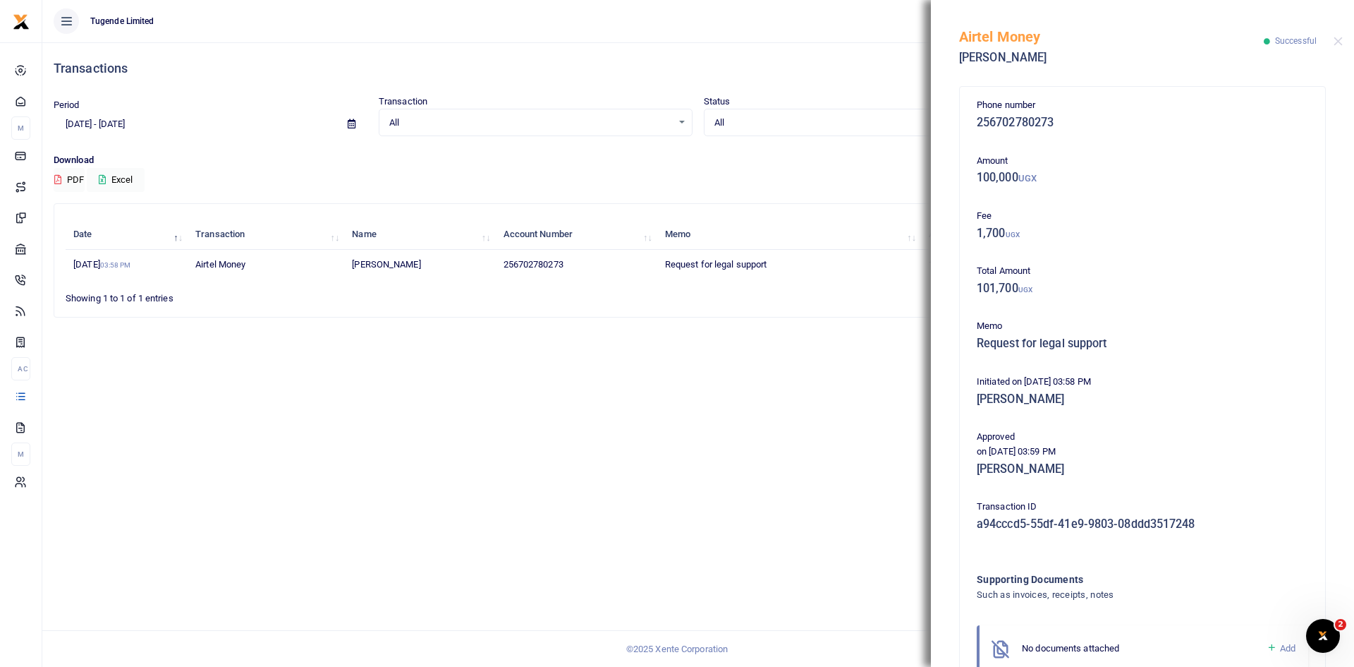
scroll to position [83, 0]
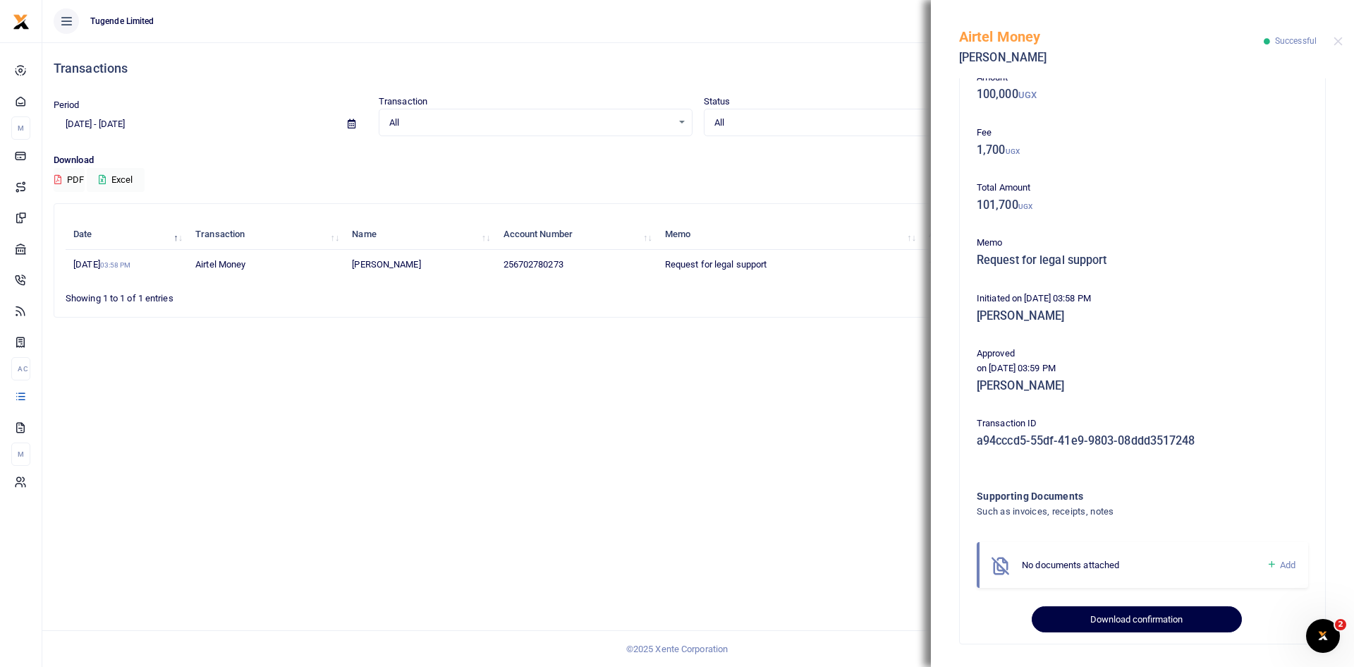
click at [1117, 615] on button "Download confirmation" at bounding box center [1137, 619] width 210 height 27
